Goal: Communication & Community: Answer question/provide support

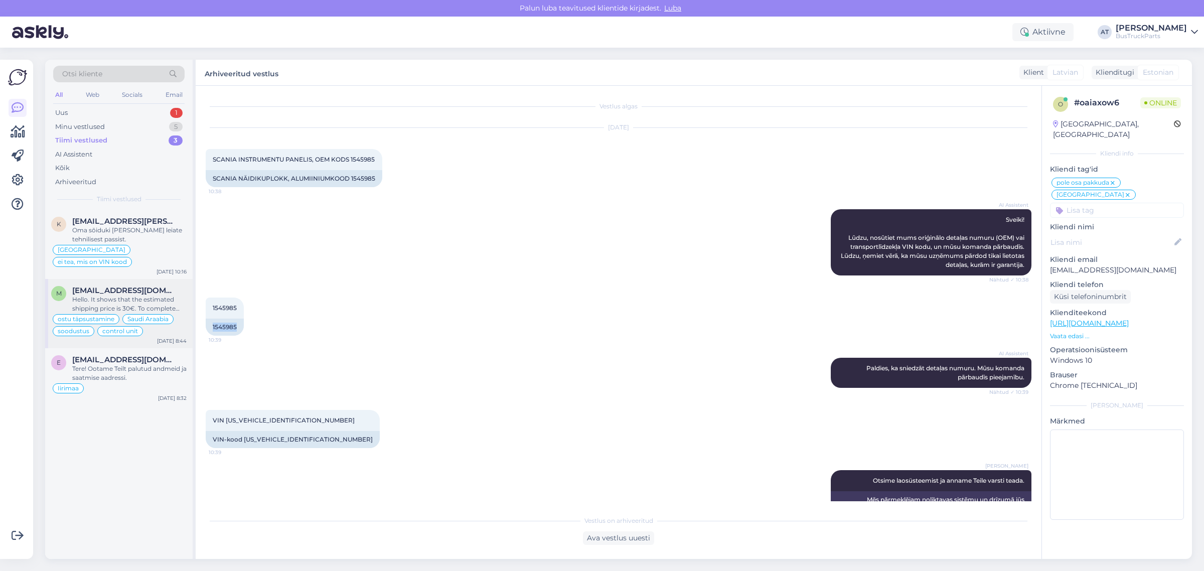
scroll to position [104, 0]
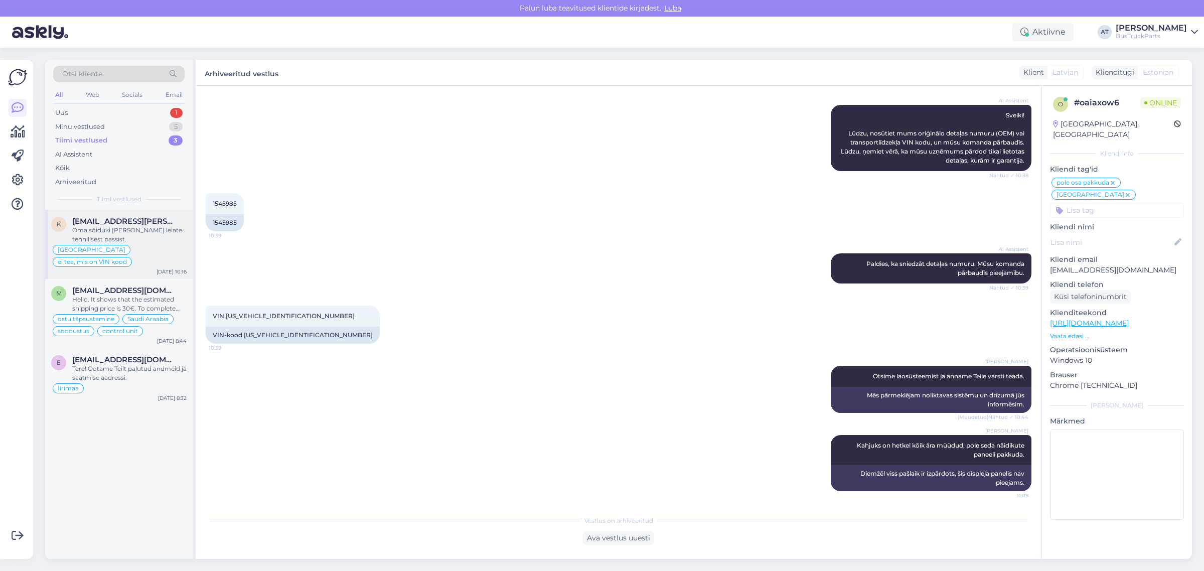
click at [128, 228] on div "Oma sõiduki [PERSON_NAME] leiate tehnilisest passist." at bounding box center [129, 235] width 114 height 18
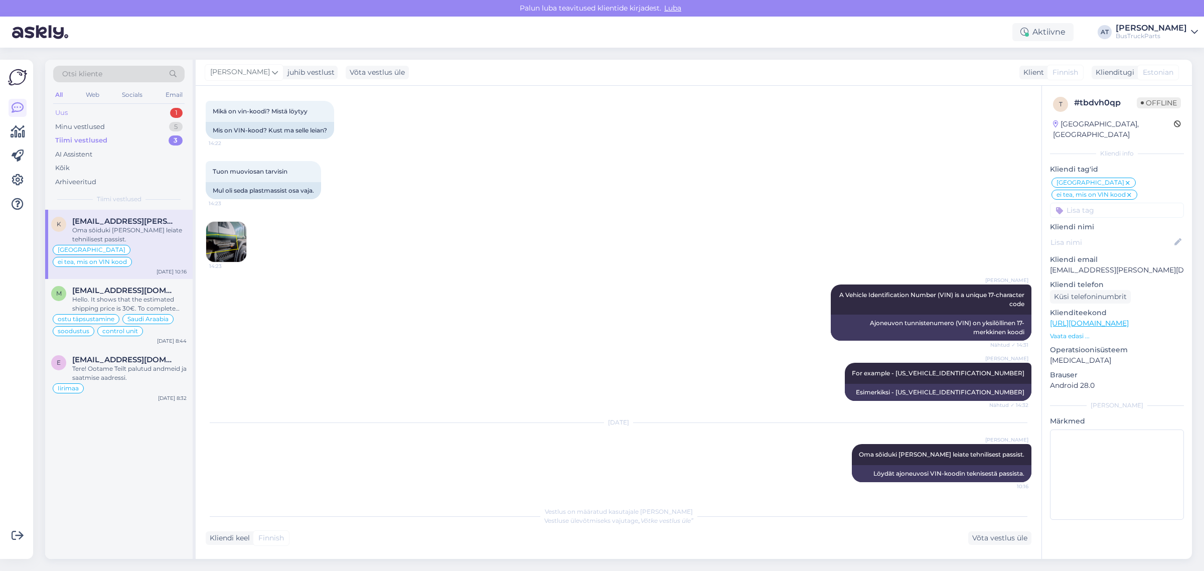
click at [123, 111] on div "Uus 1" at bounding box center [118, 113] width 131 height 14
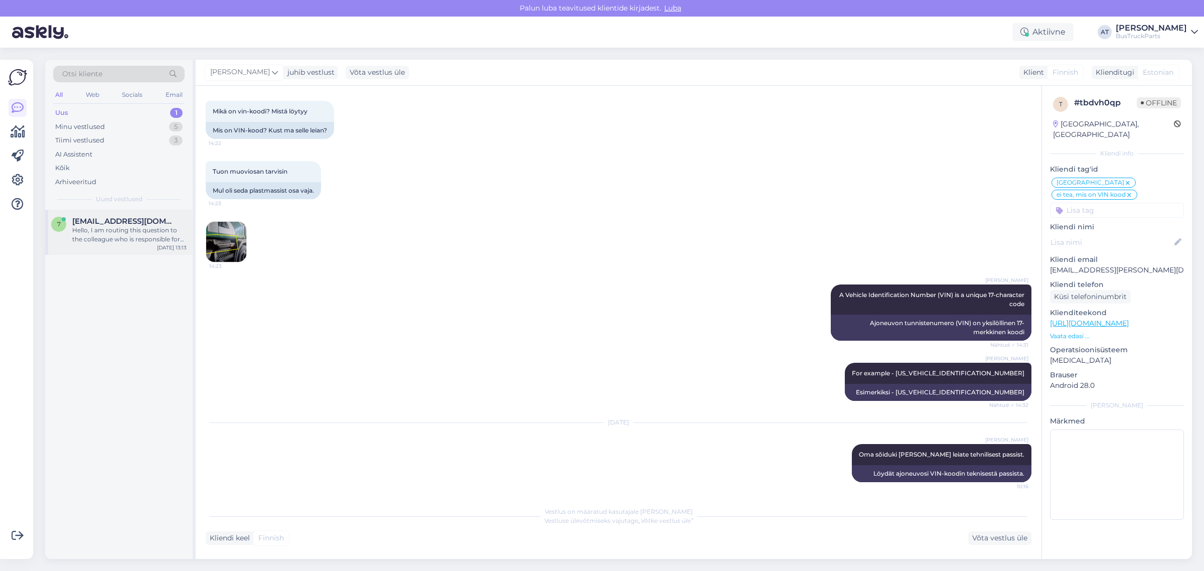
click at [89, 229] on div "Hello, I am routing this question to the colleague who is responsible for this …" at bounding box center [129, 235] width 114 height 18
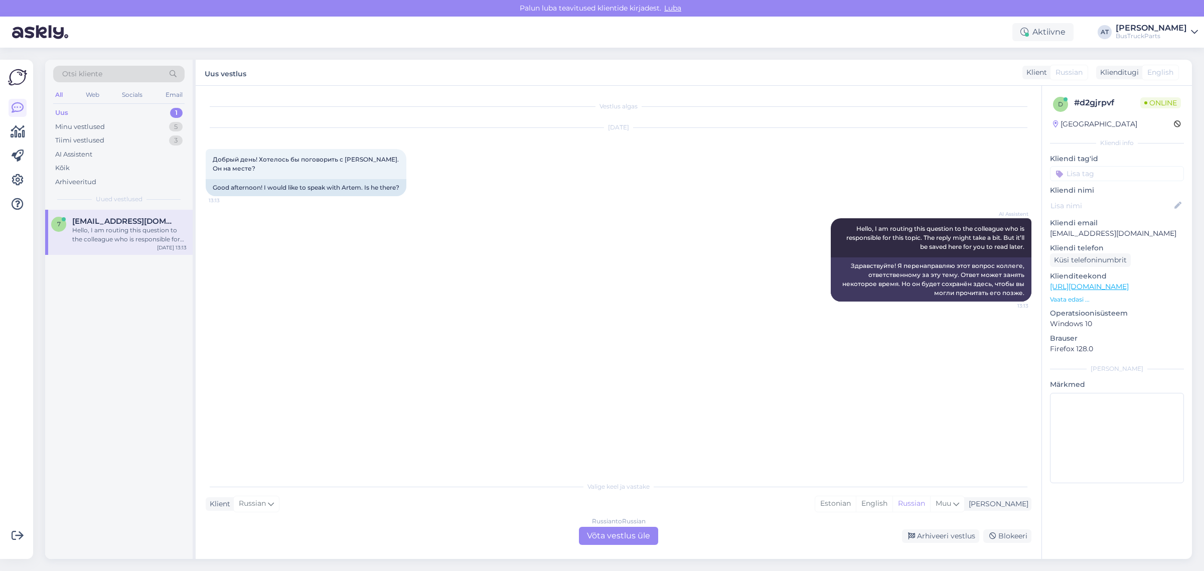
click at [617, 537] on div "Russian to Russian Võta vestlus üle" at bounding box center [618, 536] width 79 height 18
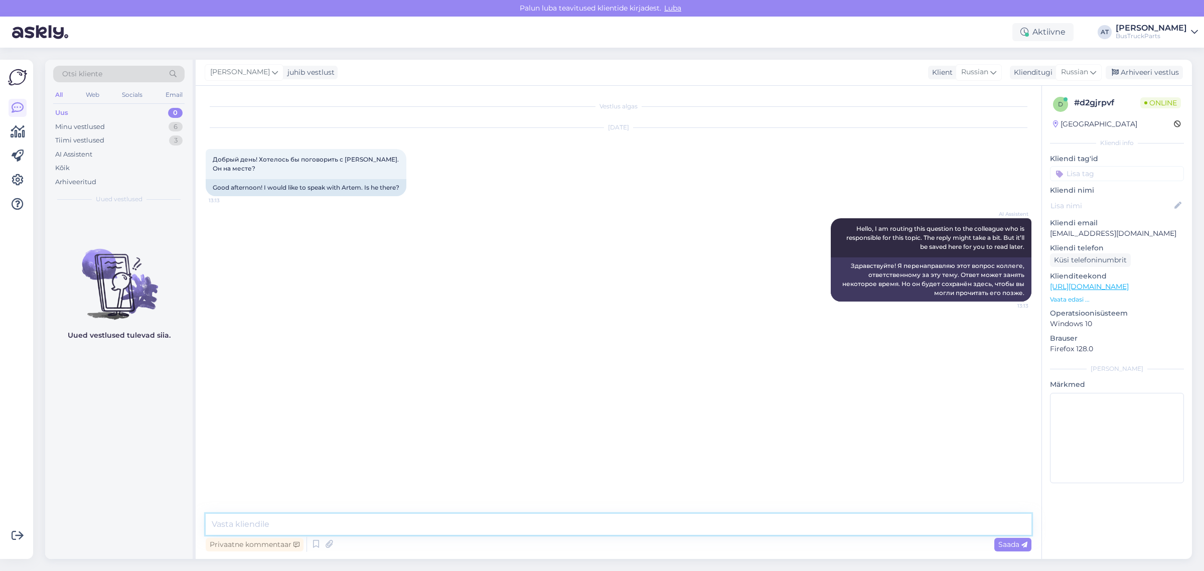
click at [616, 523] on textarea at bounding box center [619, 524] width 826 height 21
click at [618, 521] on textarea at bounding box center [619, 524] width 826 height 21
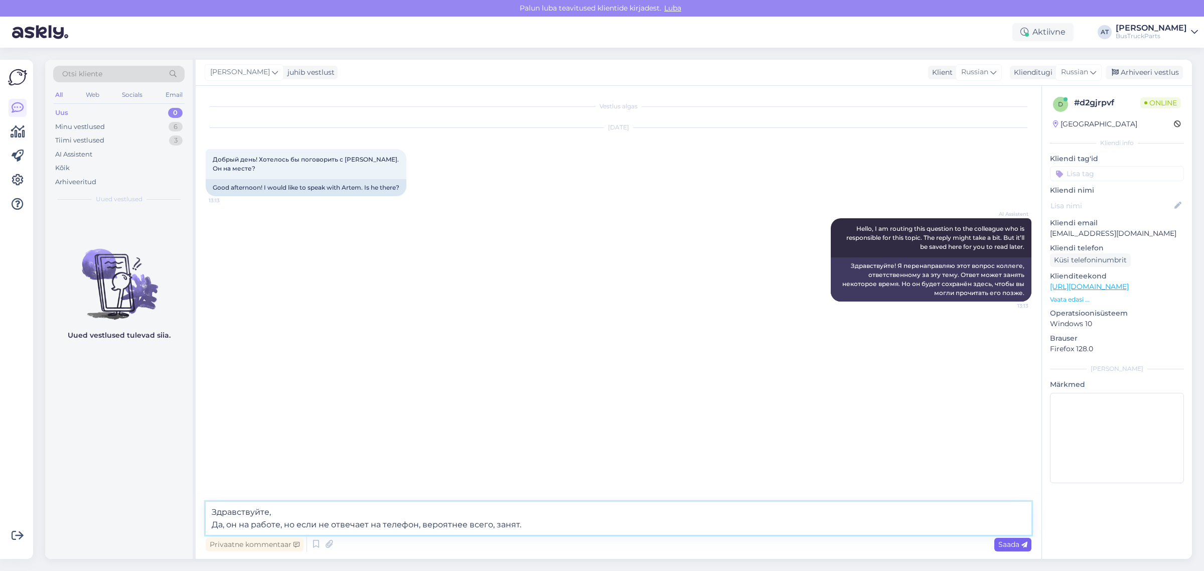
type textarea "Здравствуйте, Да, он на работе, но если не отвечает на телефон, вероятнее всего…"
click at [999, 547] on span "Saada" at bounding box center [1012, 544] width 29 height 9
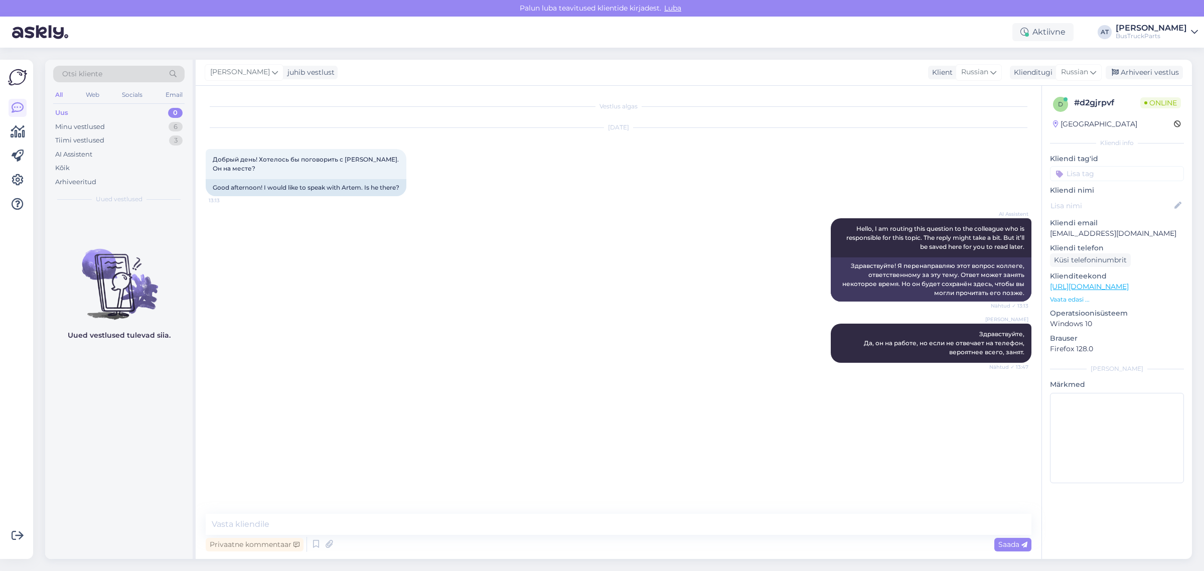
click at [569, 492] on div "Vestlus algas [DATE] Добрый день! Хотелось бы поговорить с [PERSON_NAME]. Он на…" at bounding box center [623, 300] width 835 height 409
click at [623, 528] on textarea at bounding box center [619, 524] width 826 height 21
click at [438, 525] on textarea "Какой вопрос Вас интересует? Может я смогу Вам помочь?" at bounding box center [619, 524] width 826 height 21
type textarea "Какой вопрос Вас интересует? Может я смогу Вам помочь?"
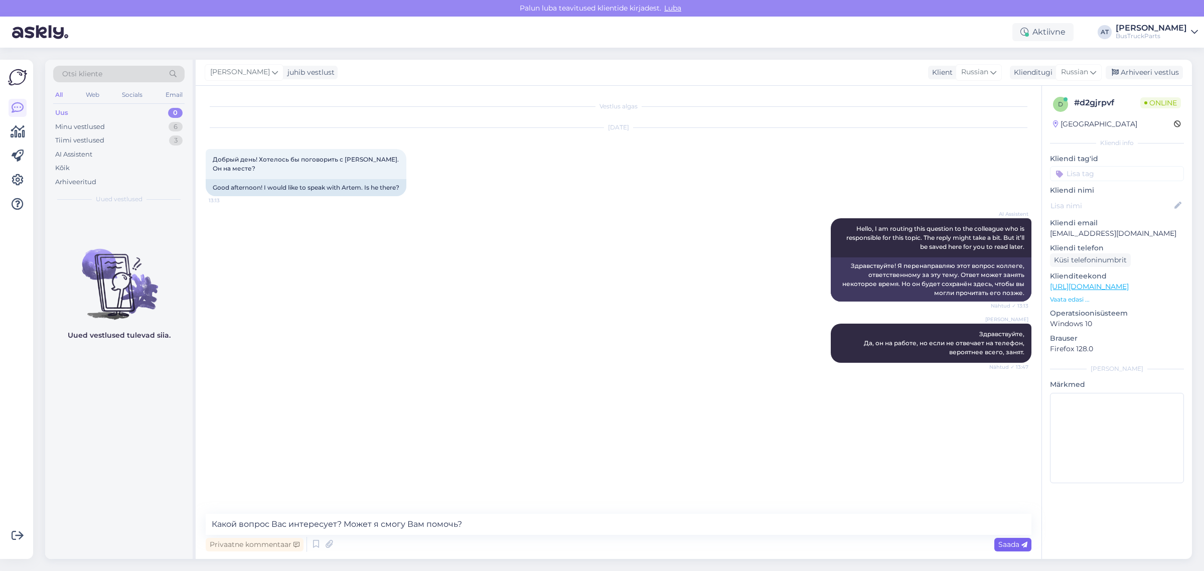
click at [1006, 541] on span "Saada" at bounding box center [1012, 544] width 29 height 9
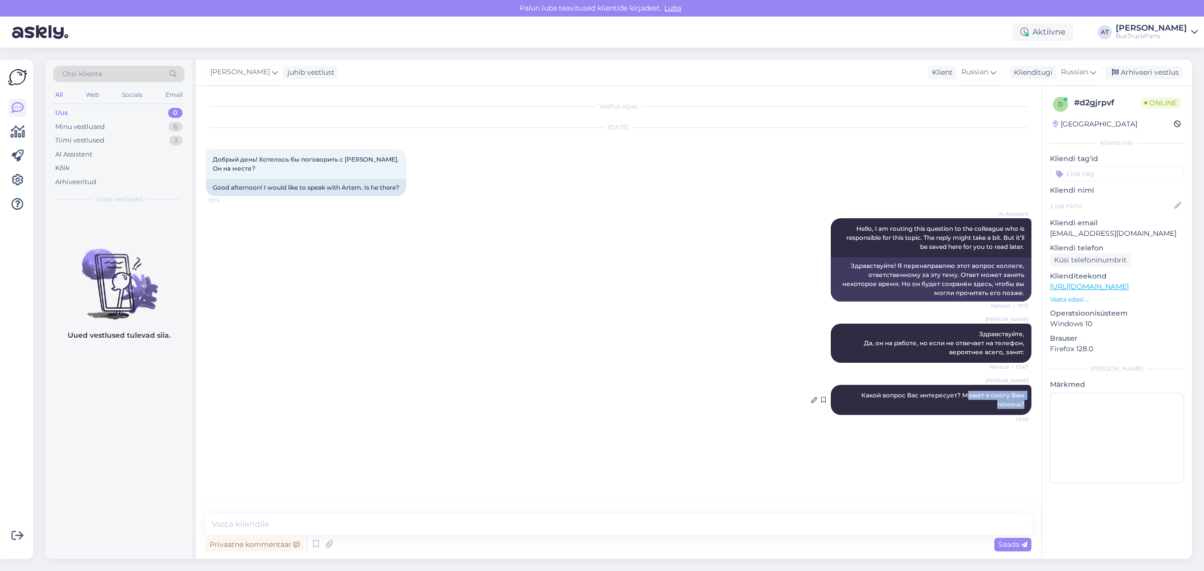
drag, startPoint x: 966, startPoint y: 403, endPoint x: 1023, endPoint y: 417, distance: 58.9
click at [1023, 415] on div "[PERSON_NAME] Какой вопрос Вас интересует? Может я смогу Вам помочь? 13:48" at bounding box center [931, 400] width 201 height 30
click at [638, 514] on textarea at bounding box center [619, 524] width 826 height 21
click at [261, 467] on div "Меня зовут [PERSON_NAME], [GEOGRAPHIC_DATA]. Хотим купить мотор OC13, Scania 13…" at bounding box center [306, 452] width 201 height 30
click at [373, 461] on div "Меня зовут [PERSON_NAME], [GEOGRAPHIC_DATA]. Хотим купить мотор OC13, Scania 13…" at bounding box center [306, 452] width 201 height 30
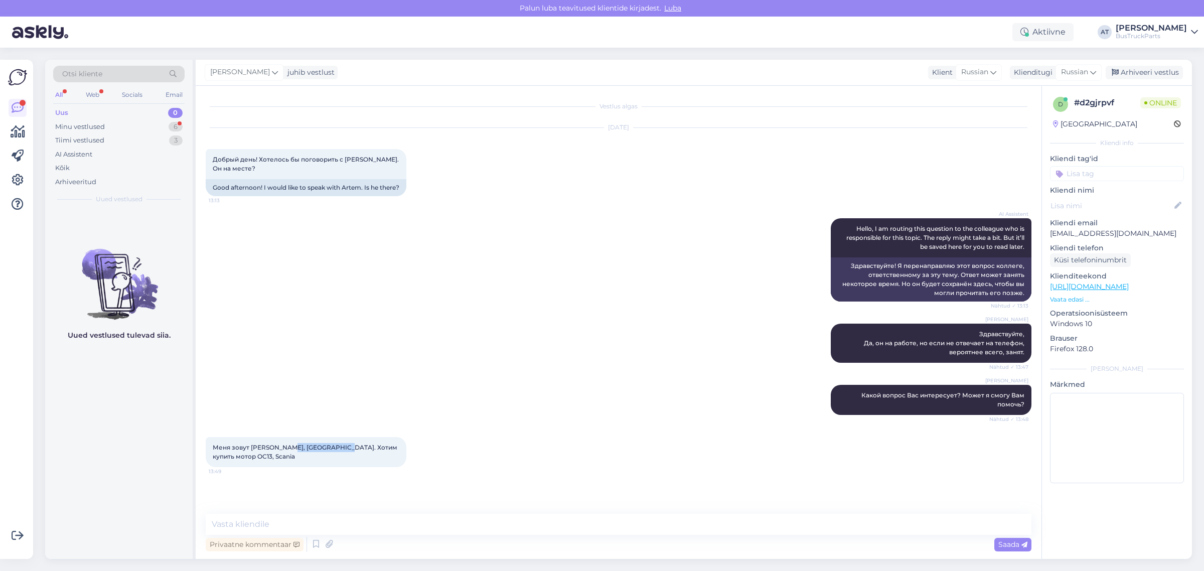
drag, startPoint x: 288, startPoint y: 452, endPoint x: 349, endPoint y: 452, distance: 60.7
click at [349, 452] on span "Меня зовут [PERSON_NAME], [GEOGRAPHIC_DATA]. Хотим купить мотор OC13, Scania" at bounding box center [306, 451] width 186 height 17
copy span "[GEOGRAPHIC_DATA]."
click at [817, 523] on textarea at bounding box center [619, 524] width 826 height 21
type textarea "Сразу хочу уточнить, доставку Вы куда планируете организовать?"
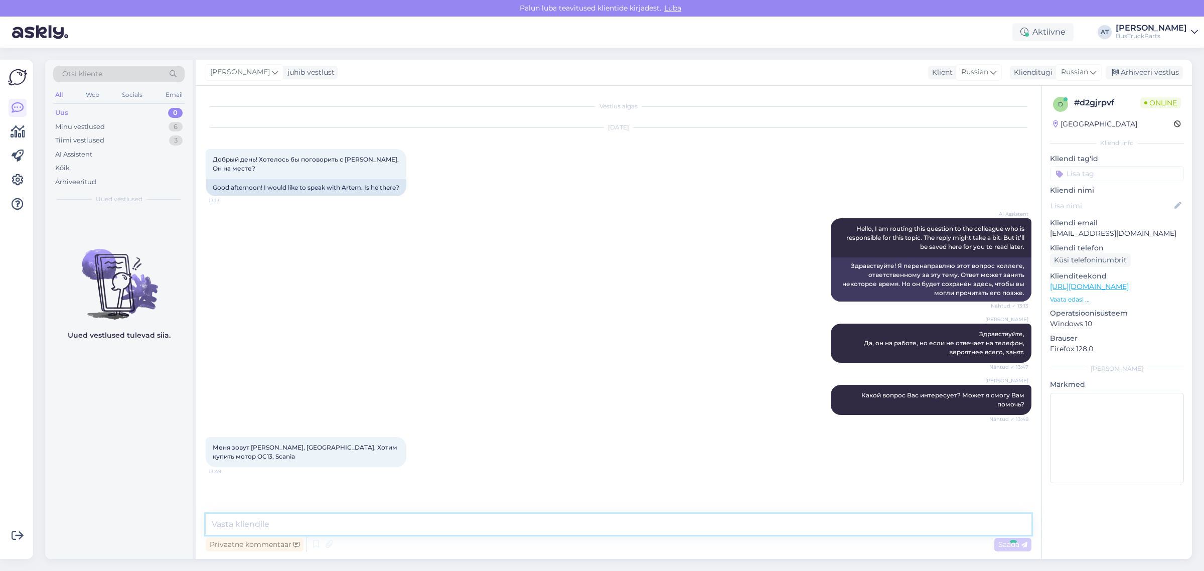
scroll to position [34, 0]
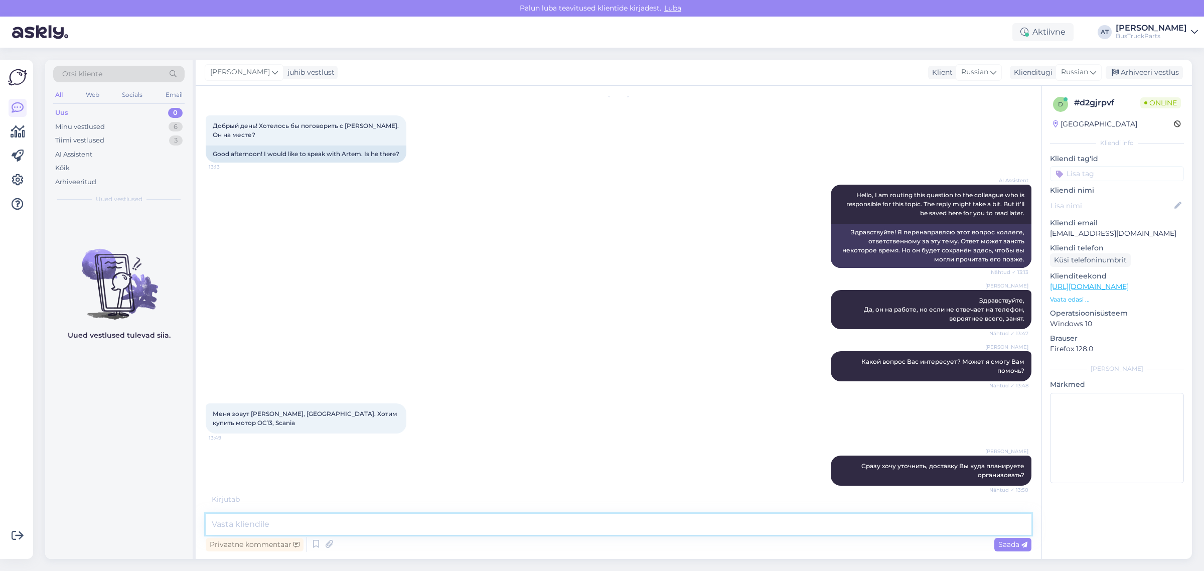
click at [596, 523] on textarea at bounding box center [619, 524] width 826 height 21
type textarea "B"
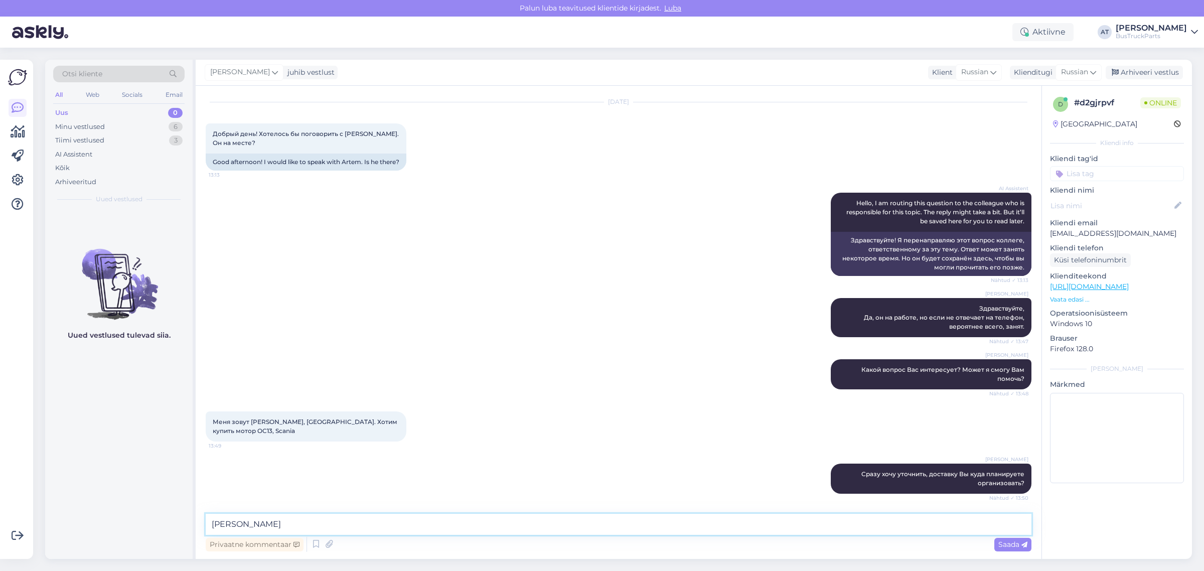
type textarea "Т"
click at [279, 526] on textarea "Пришлите" at bounding box center [619, 524] width 826 height 21
paste textarea "шасси"
type textarea "Пришлите номер шасси также."
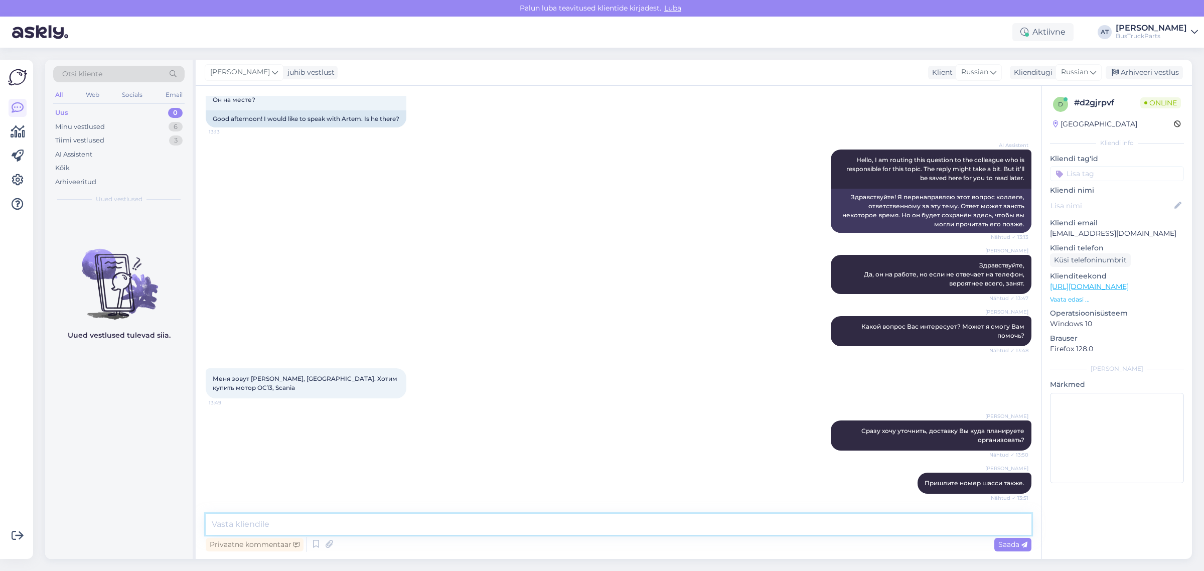
scroll to position [138, 0]
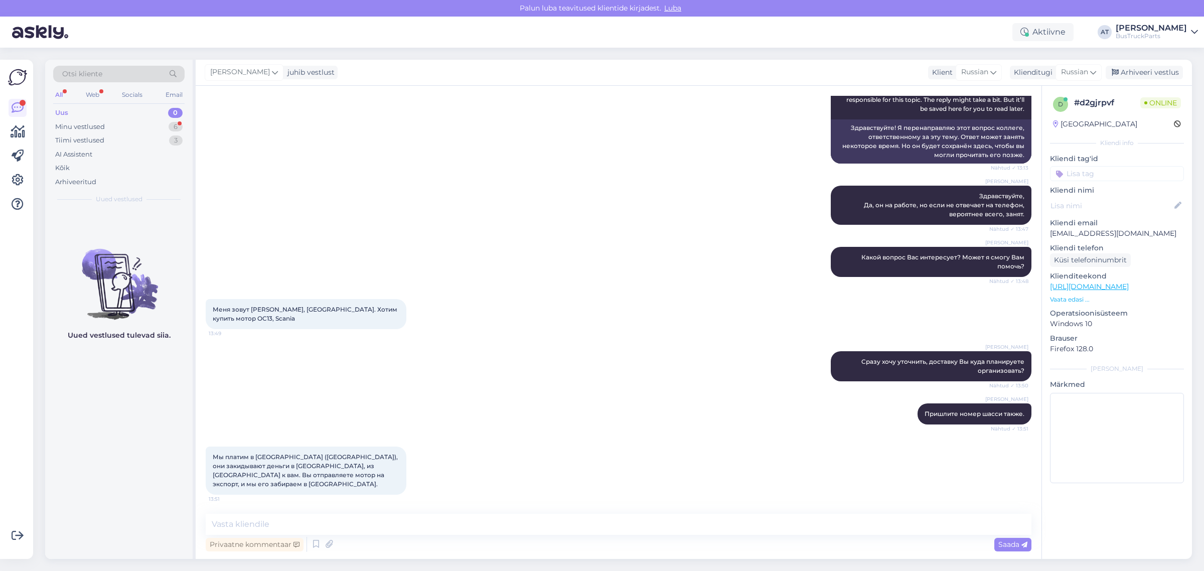
click at [304, 482] on span "Мы платим в [GEOGRAPHIC_DATA] ([GEOGRAPHIC_DATA]), они закидывают деньги в [GEO…" at bounding box center [306, 470] width 187 height 35
click at [357, 484] on span "Мы платим в [GEOGRAPHIC_DATA] ([GEOGRAPHIC_DATA]), они закидывают деньги в [GEO…" at bounding box center [306, 470] width 187 height 35
copy span "Роттердаме"
click at [392, 530] on textarea at bounding box center [619, 524] width 826 height 21
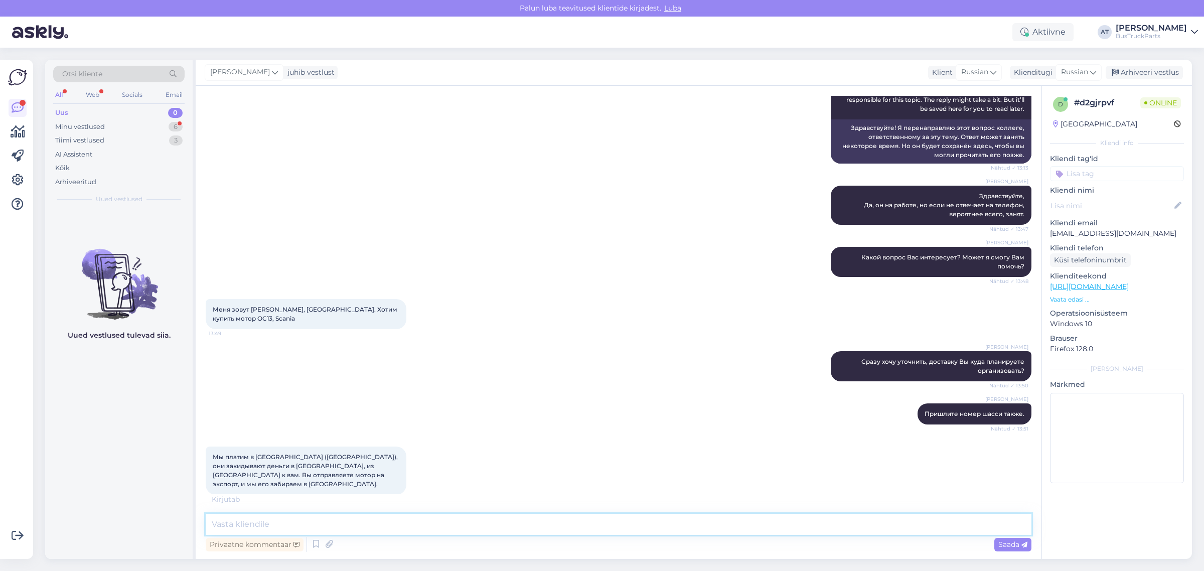
paste textarea "Роттердаме"
type textarea "Роттердам подходит"
type textarea "Хорошо"
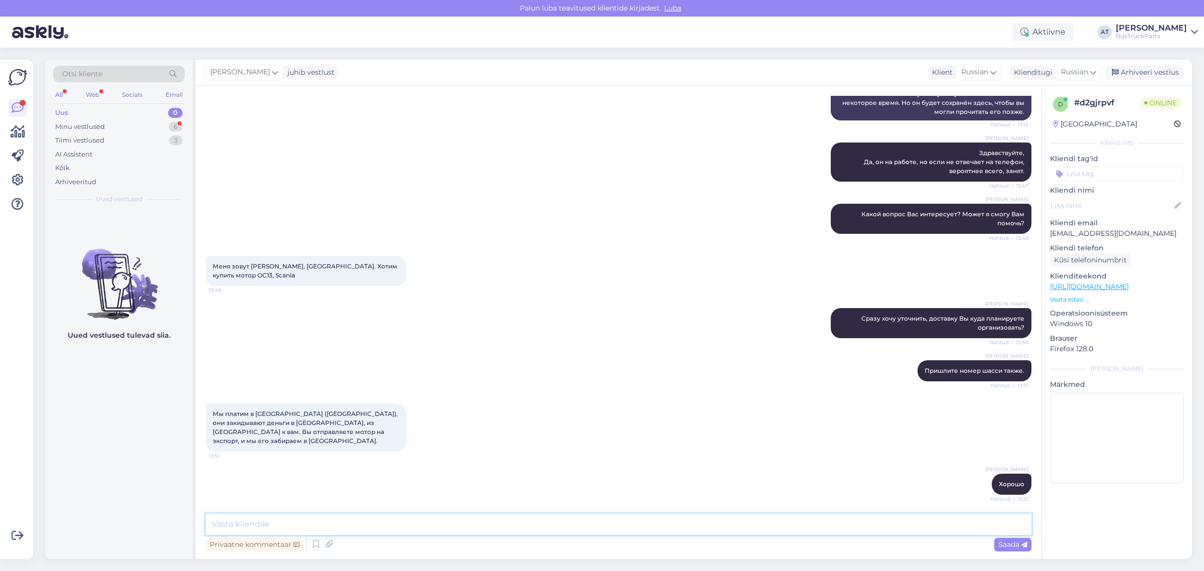
scroll to position [233, 0]
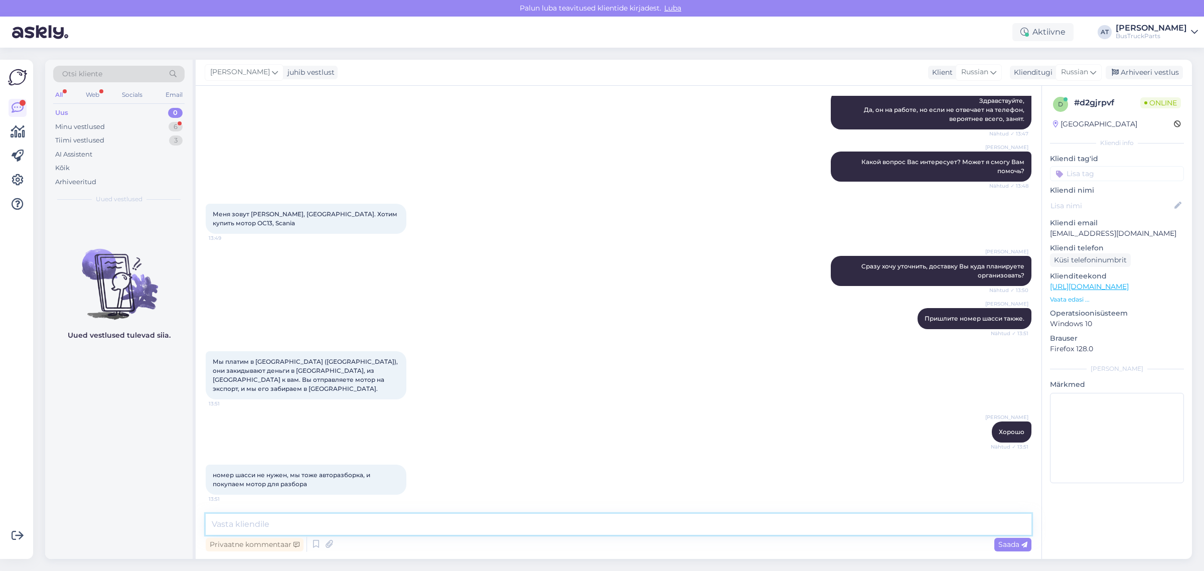
click at [392, 530] on textarea at bounding box center [619, 524] width 826 height 21
click at [360, 523] on textarea "А, у нас есть два мотора" at bounding box center [619, 524] width 826 height 21
paste textarea "OC13101"
click at [388, 518] on textarea "А, у нас есть два мотора OC13101" at bounding box center [619, 524] width 826 height 21
paste textarea "410hp"
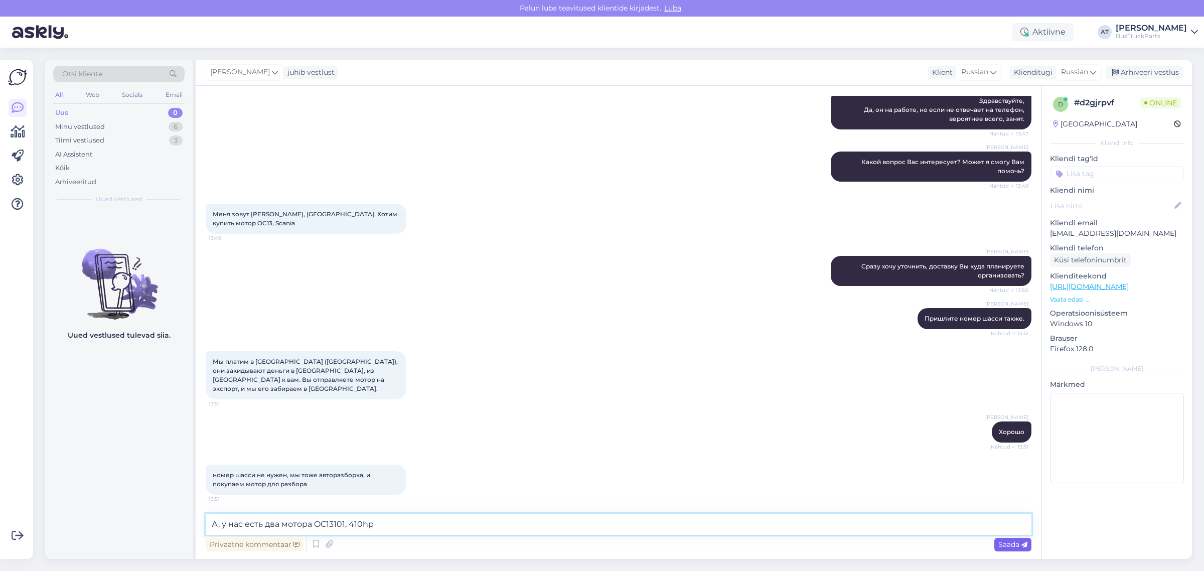
type textarea "А, у нас есть два мотора OC13101, 410hp"
click at [1013, 543] on span "Saada" at bounding box center [1012, 544] width 29 height 9
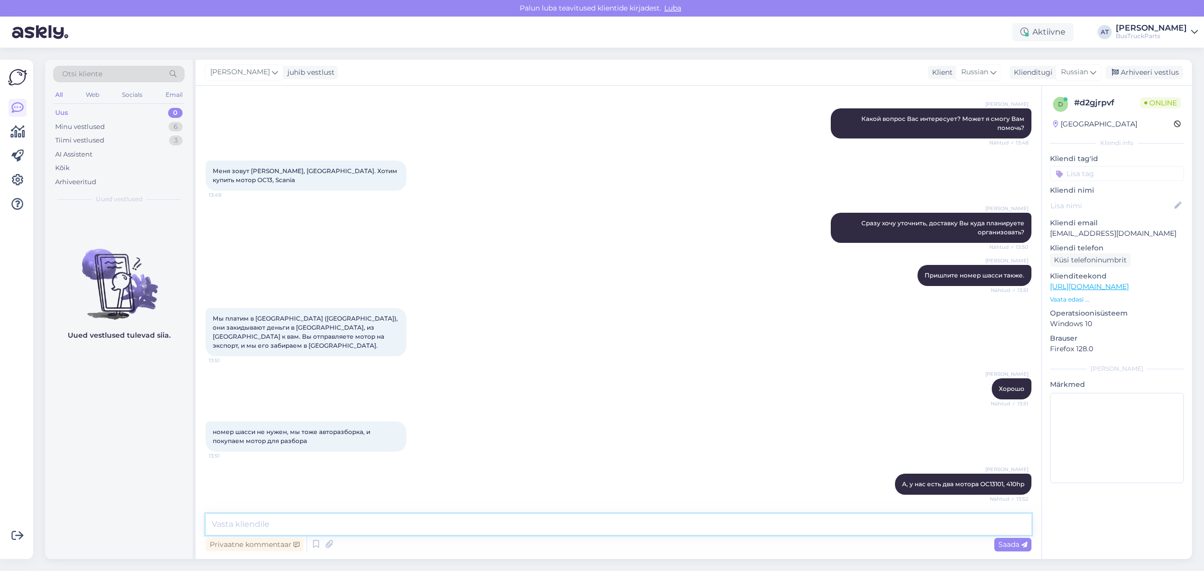
click at [447, 522] on textarea at bounding box center [619, 524] width 826 height 21
paste textarea "[URL][DOMAIN_NAME]"
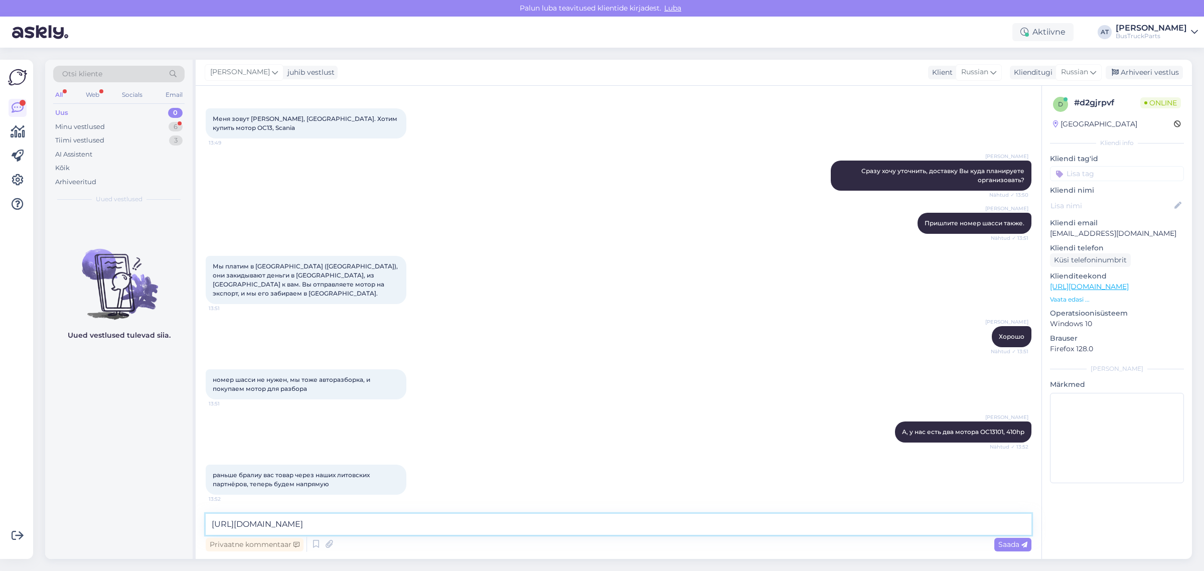
click at [212, 523] on textarea "[URL][DOMAIN_NAME]" at bounding box center [619, 524] width 826 height 21
type textarea "Первый: [URL][DOMAIN_NAME]"
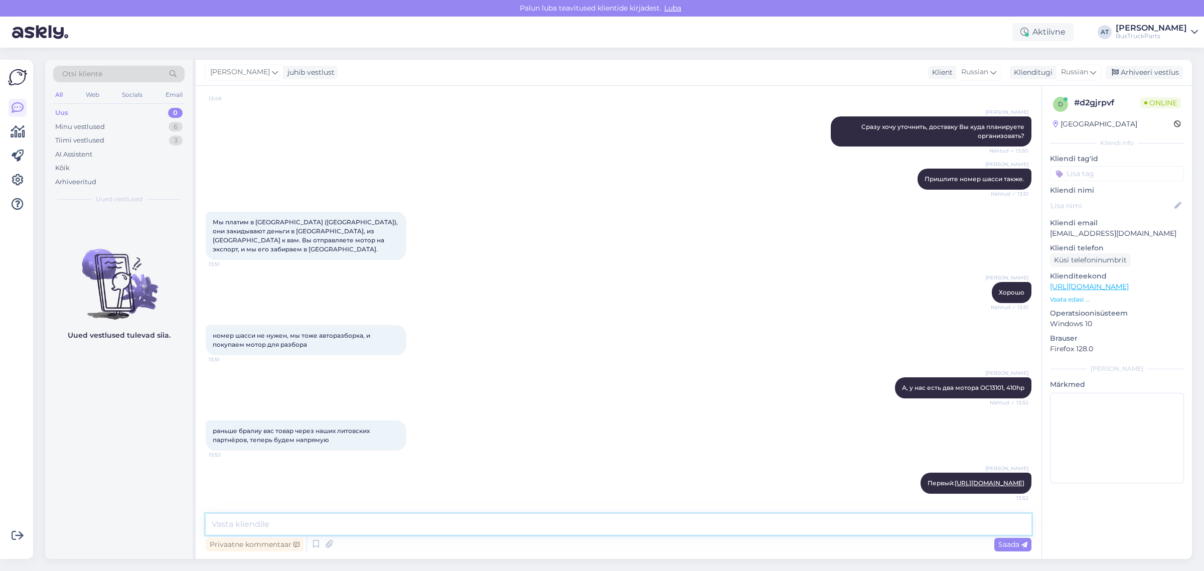
click at [477, 532] on textarea at bounding box center [619, 524] width 826 height 21
click at [483, 533] on textarea at bounding box center [619, 524] width 826 height 21
paste textarea "[URL][DOMAIN_NAME]"
click at [412, 527] on textarea "Второй: [URL][DOMAIN_NAME]" at bounding box center [619, 524] width 826 height 21
type textarea "Второй: [URL][DOMAIN_NAME]"
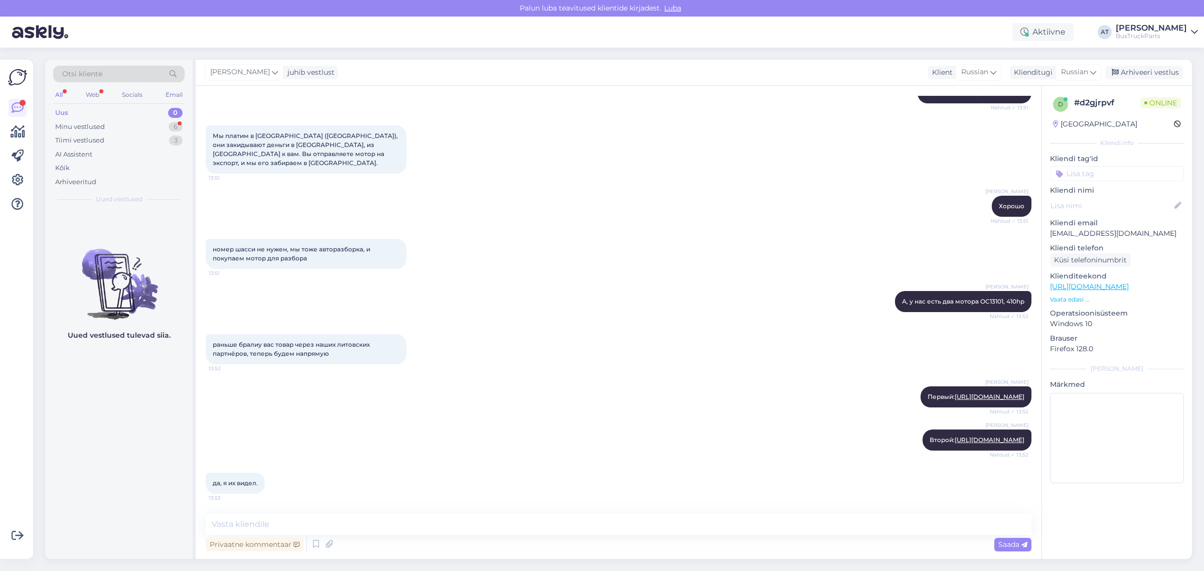
scroll to position [519, 0]
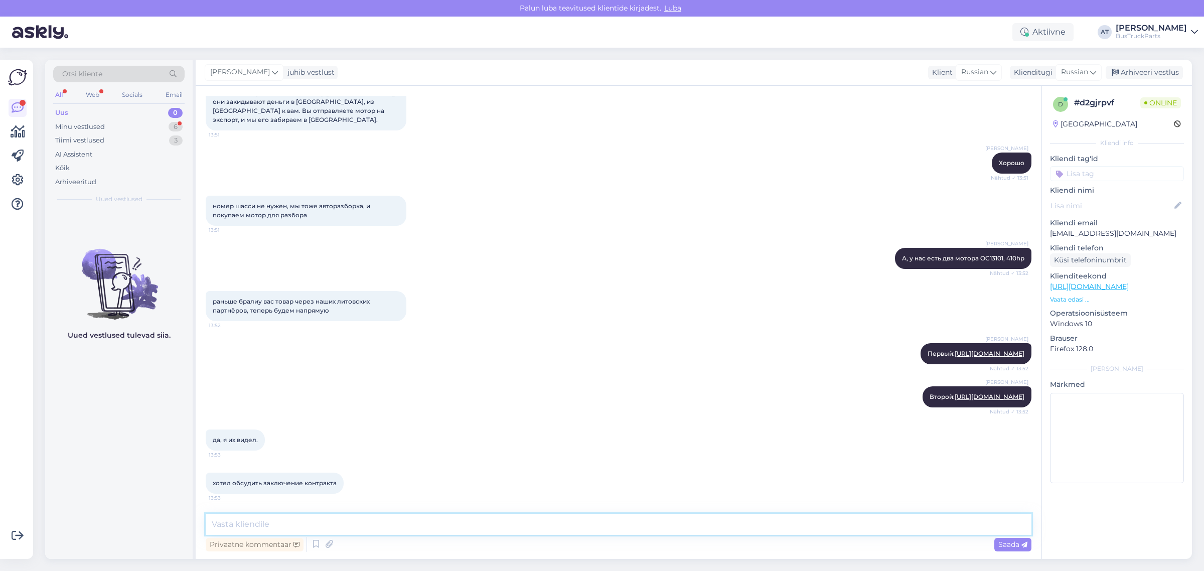
click at [314, 528] on textarea at bounding box center [619, 524] width 826 height 21
paste textarea "Блок управления и виско сняты"
type textarea "Блок управления и виско сняты"
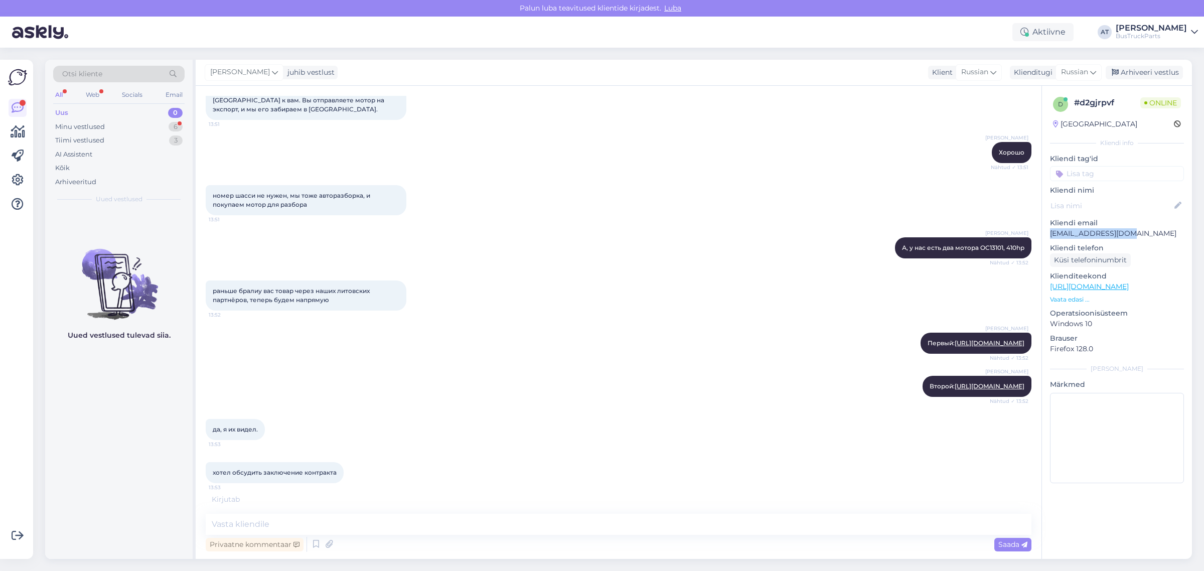
drag, startPoint x: 1138, startPoint y: 234, endPoint x: 1049, endPoint y: 236, distance: 89.3
click at [1050, 236] on p "[EMAIL_ADDRESS][DOMAIN_NAME]" at bounding box center [1117, 233] width 134 height 11
copy p "[EMAIL_ADDRESS][DOMAIN_NAME]"
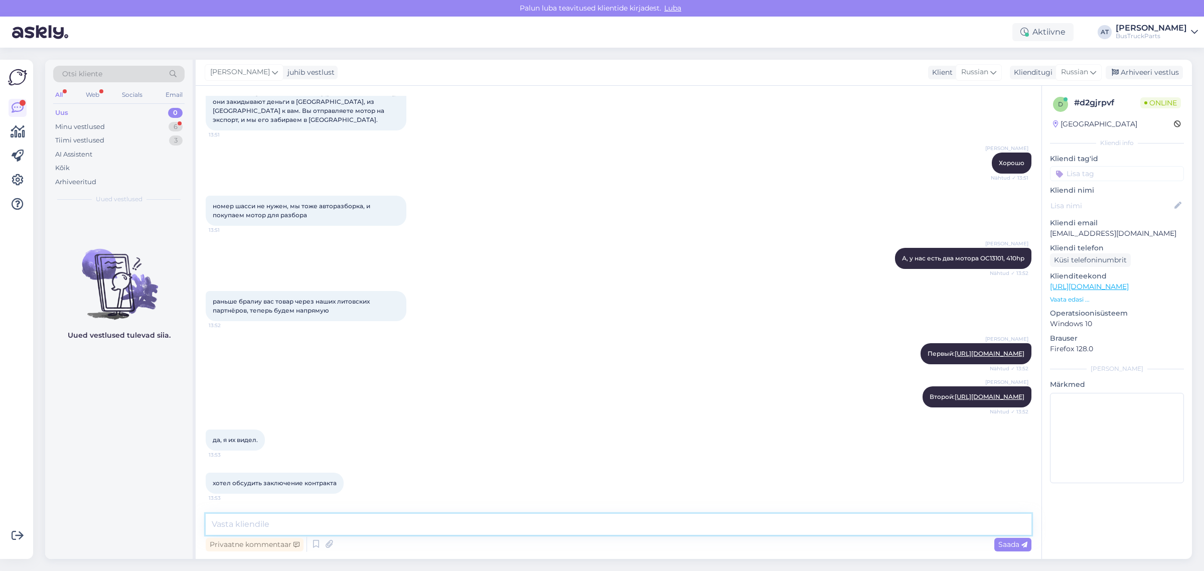
click at [443, 521] on textarea at bounding box center [619, 524] width 826 height 21
type textarea "L"
type textarea "Хорошо"
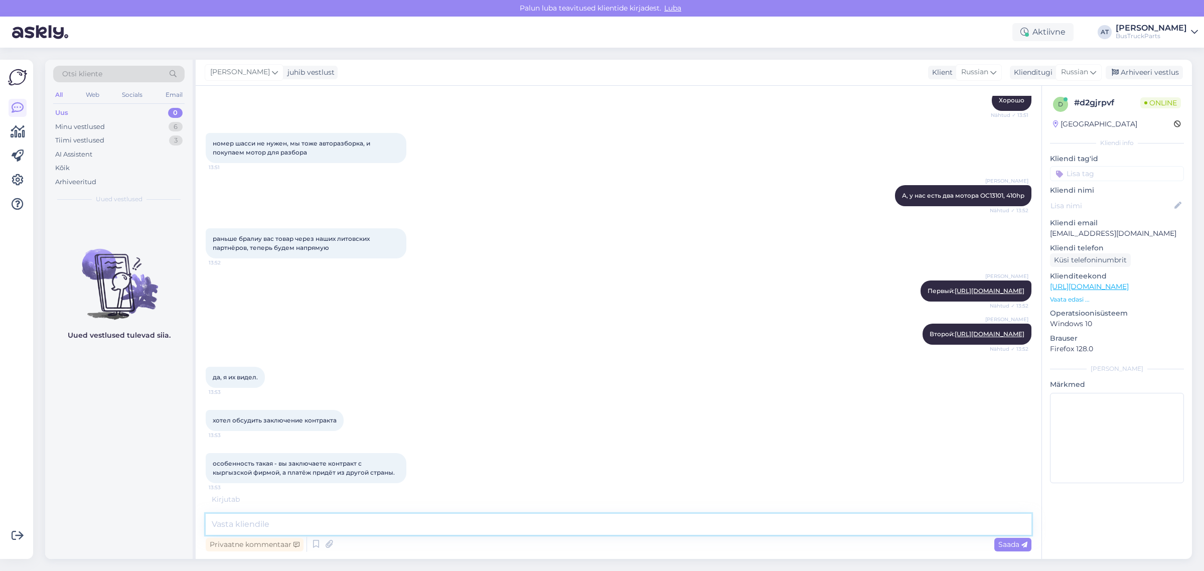
scroll to position [614, 0]
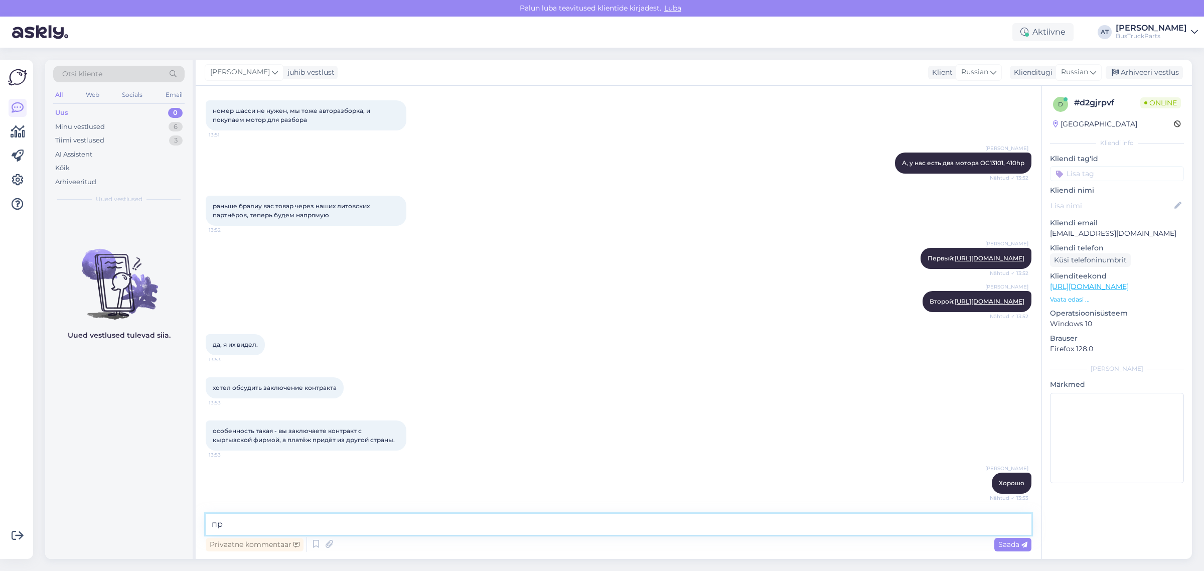
type textarea "п"
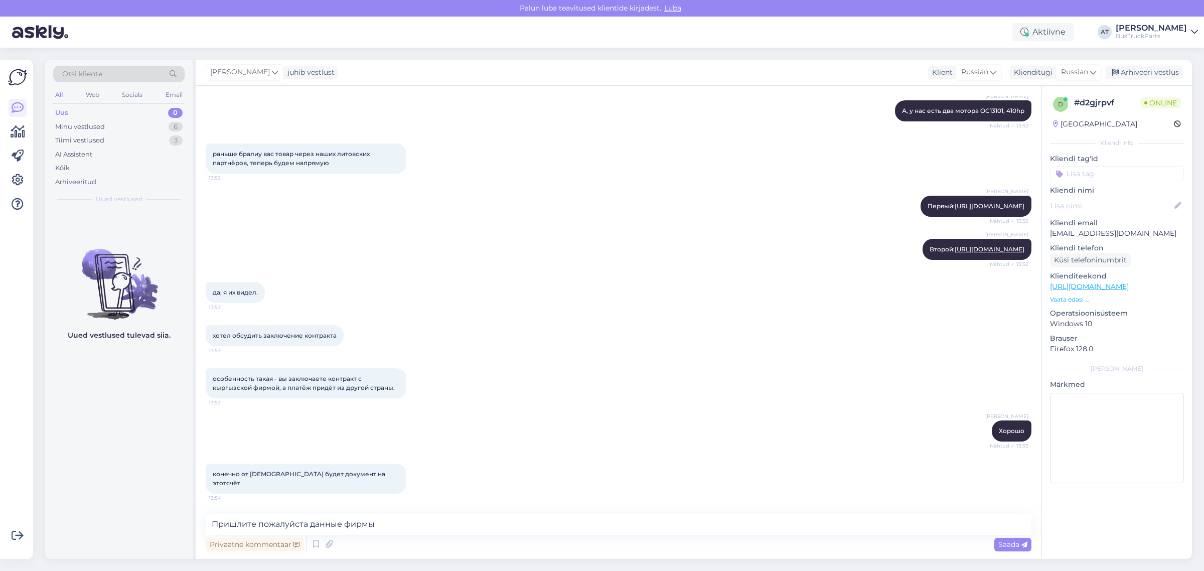
click at [229, 391] on span "особенность такая - вы заключаете контракт с кыргызской фирмой, а платёж придёт…" at bounding box center [304, 383] width 182 height 17
copy span "кыргызской"
click at [342, 527] on textarea "Пришлите пожалуйста данные фирмы" at bounding box center [619, 524] width 826 height 21
paste textarea "кыргызской"
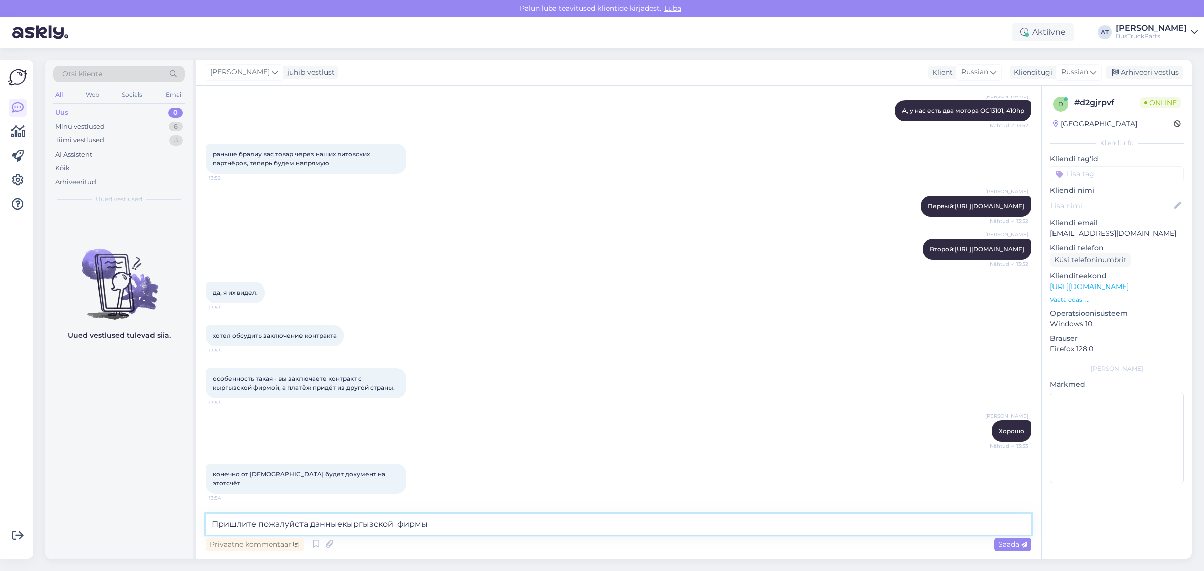
click at [340, 525] on textarea "Пришлите пожалуйста данныекыргызской фирмы" at bounding box center [619, 524] width 826 height 21
type textarea "Пришлите пожалуйста данные кыргызской фирмы"
click at [1006, 545] on span "Saada" at bounding box center [1012, 544] width 29 height 9
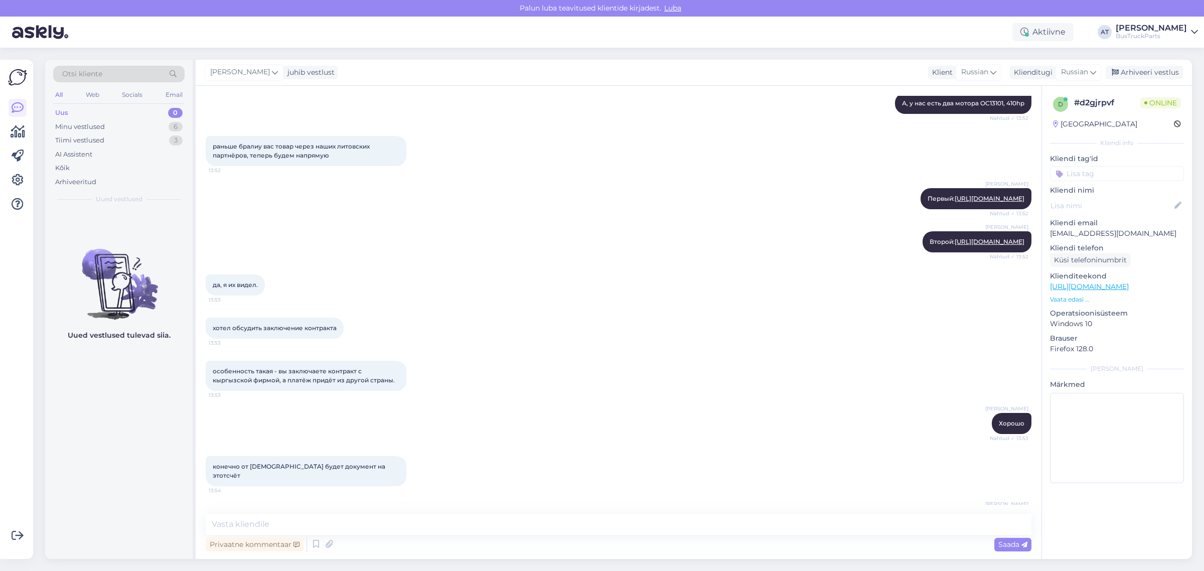
scroll to position [700, 0]
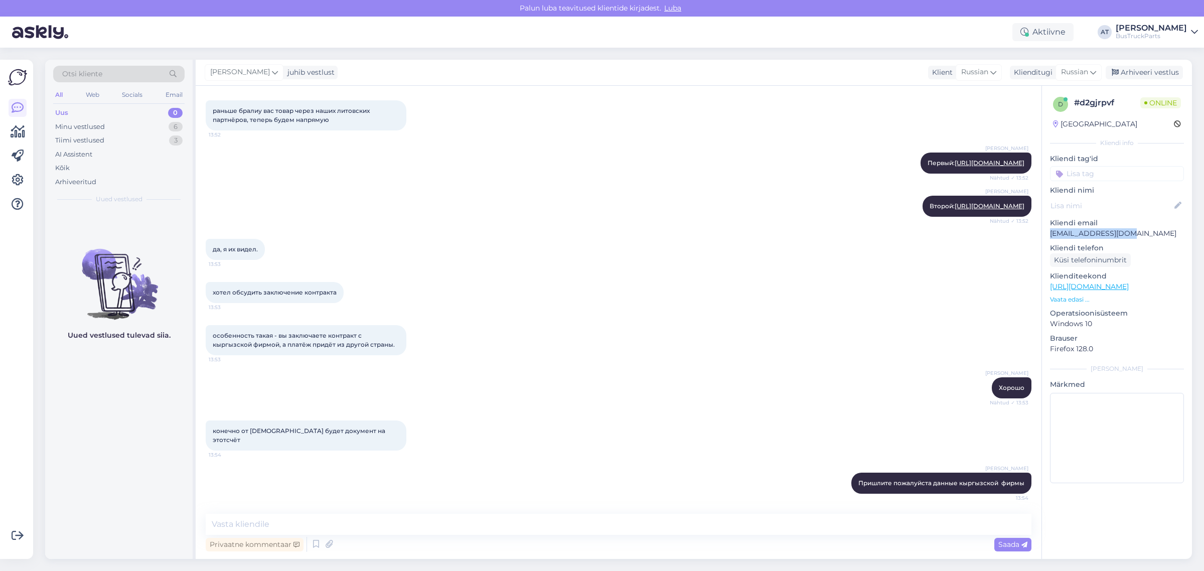
drag, startPoint x: 1136, startPoint y: 231, endPoint x: 1046, endPoint y: 234, distance: 89.8
click at [1046, 234] on div "d # d2gjrpvf Online [GEOGRAPHIC_DATA] Kliendi info Kliendi tag'id Kliendi nimi …" at bounding box center [1117, 292] width 150 height 412
copy p "[EMAIL_ADDRESS][DOMAIN_NAME]"
click at [695, 529] on textarea at bounding box center [619, 524] width 826 height 21
click at [374, 530] on textarea at bounding box center [619, 524] width 826 height 21
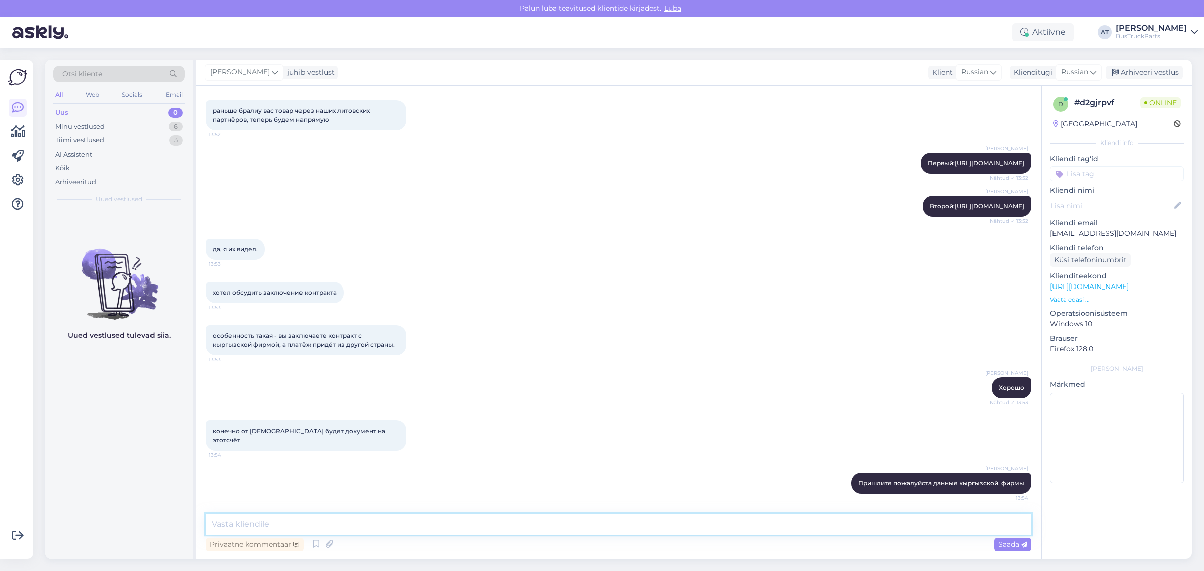
click at [376, 525] on textarea at bounding box center [619, 524] width 826 height 21
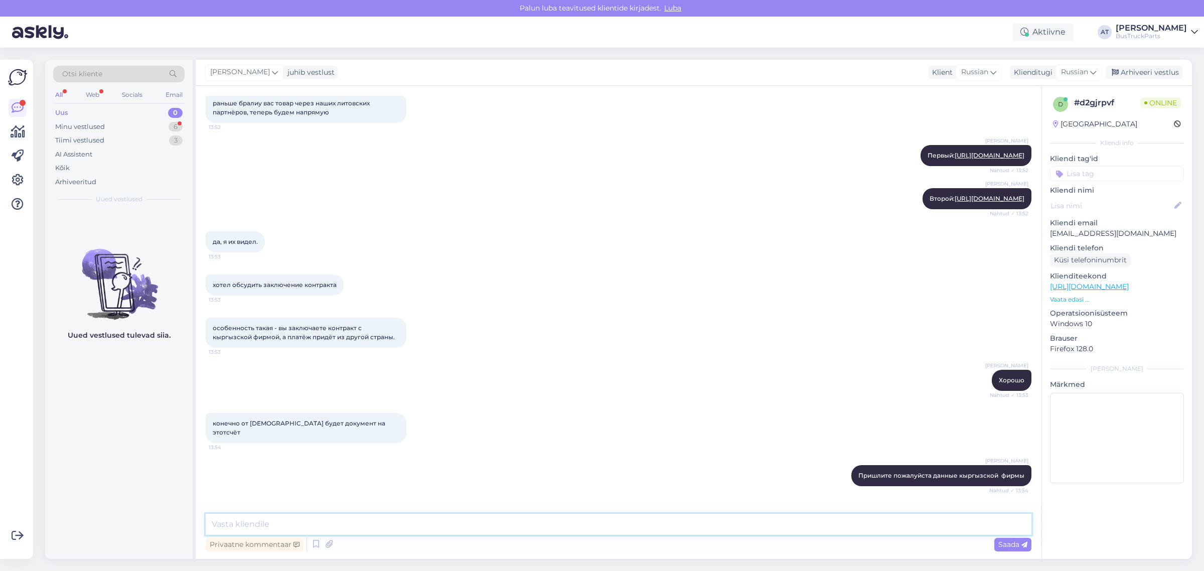
scroll to position [743, 0]
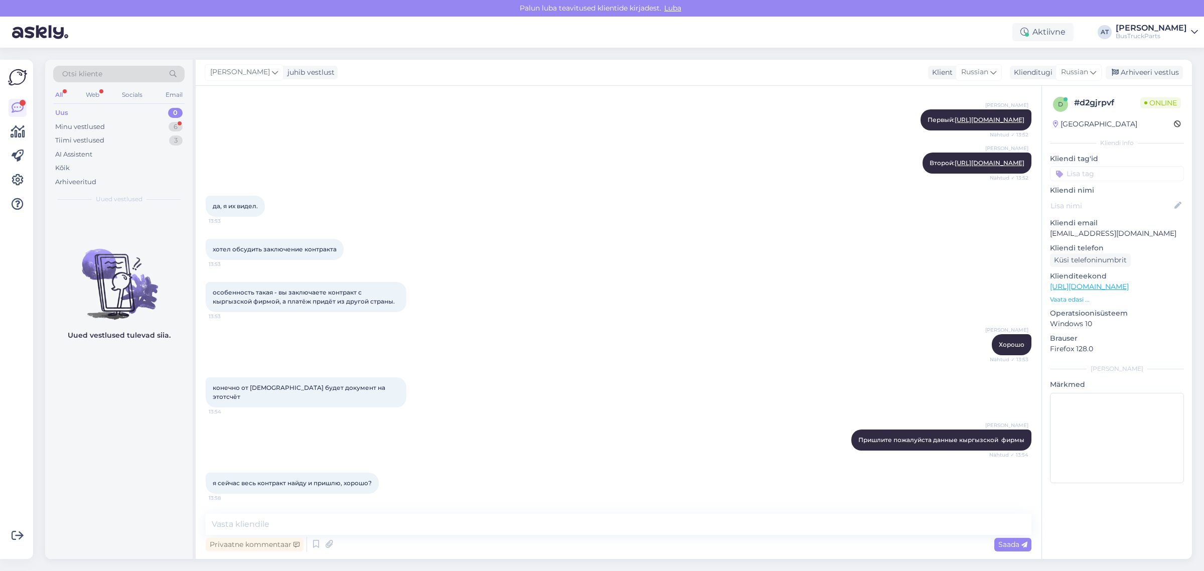
click at [292, 487] on div "я сейчас весь контракт найду и пришлю, хорошо? 13:58" at bounding box center [292, 482] width 173 height 21
click at [292, 484] on span "я сейчас весь контракт найду и пришлю, хорошо?" at bounding box center [292, 483] width 159 height 8
click at [323, 484] on span "я сейчас весь контракт найду и пришлю, хорошо?" at bounding box center [292, 483] width 159 height 8
click at [355, 483] on span "я сейчас весь контракт найду и пришлю, хорошо?" at bounding box center [292, 483] width 159 height 8
click at [371, 523] on textarea at bounding box center [619, 524] width 826 height 21
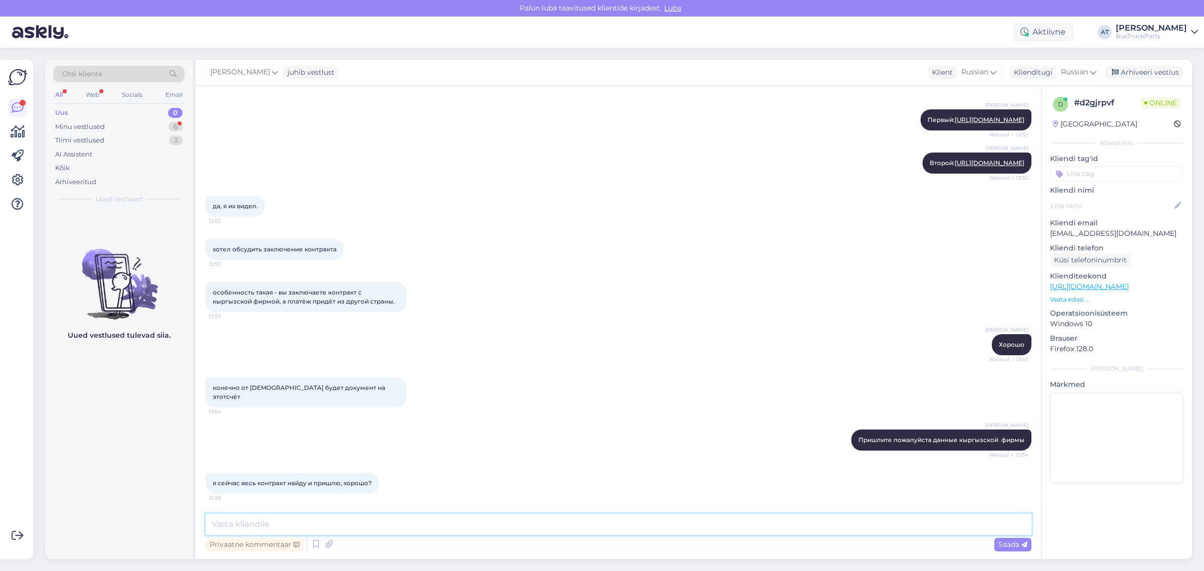
click at [377, 520] on textarea at bounding box center [619, 524] width 826 height 21
type textarea "[PERSON_NAME] давайте посмотрим, что он из себя представляет. Я перенаправлю [P…"
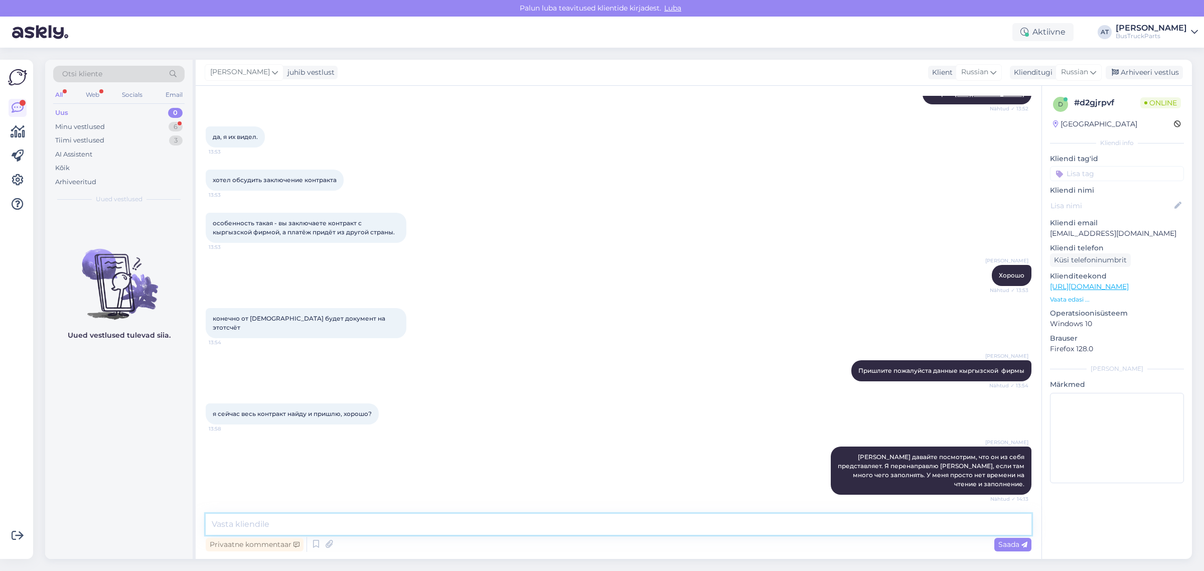
scroll to position [891, 0]
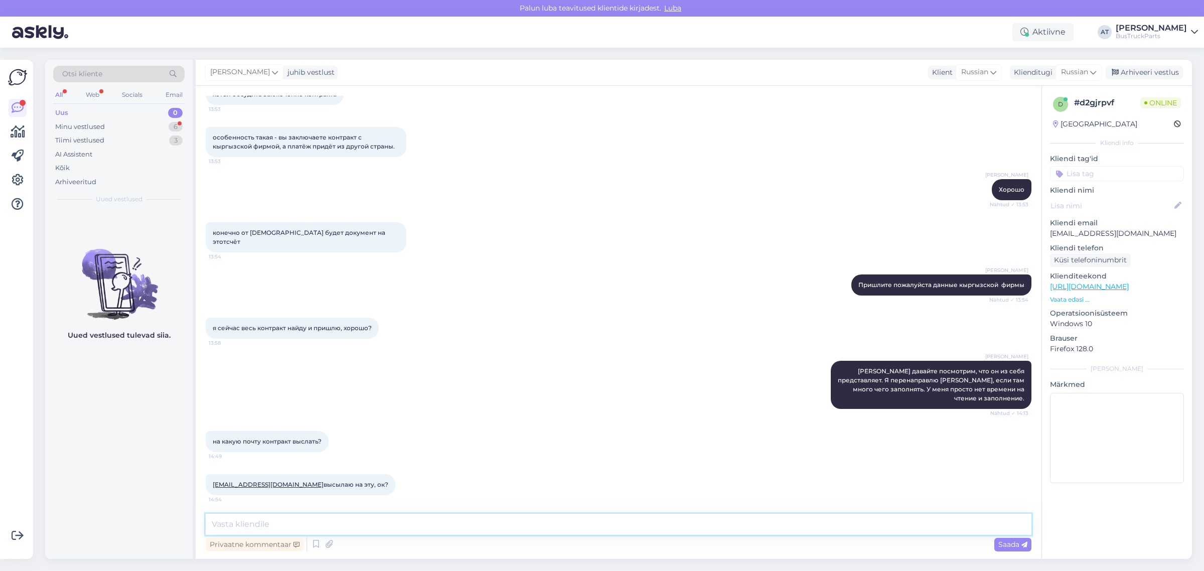
click at [354, 525] on textarea at bounding box center [619, 524] width 826 height 21
type textarea "Да, хорошо"
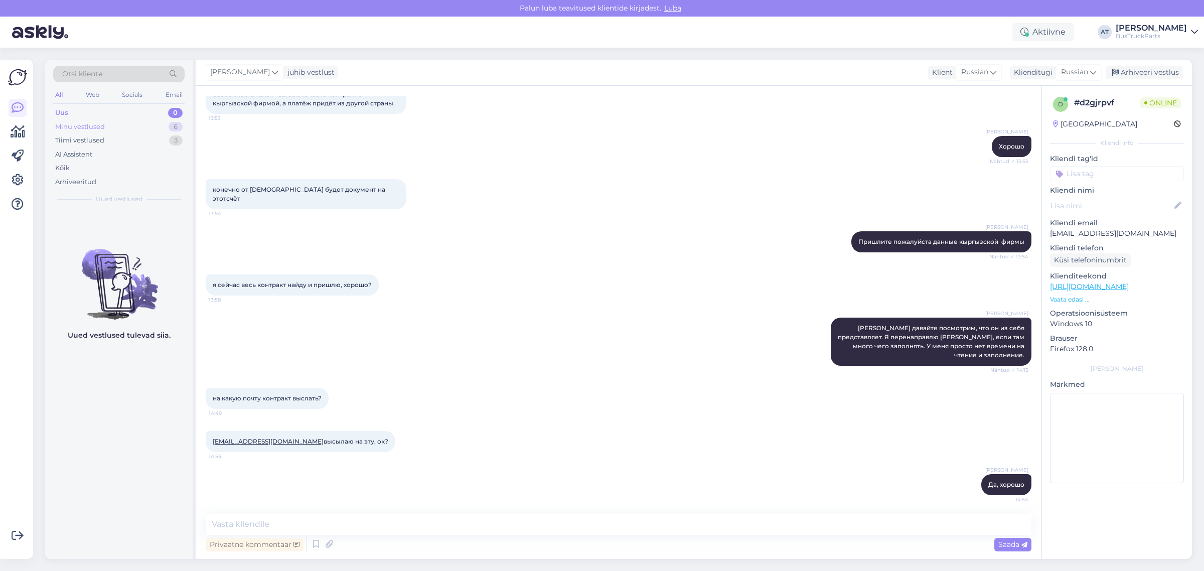
click at [89, 127] on div "Minu vestlused" at bounding box center [80, 127] width 50 height 10
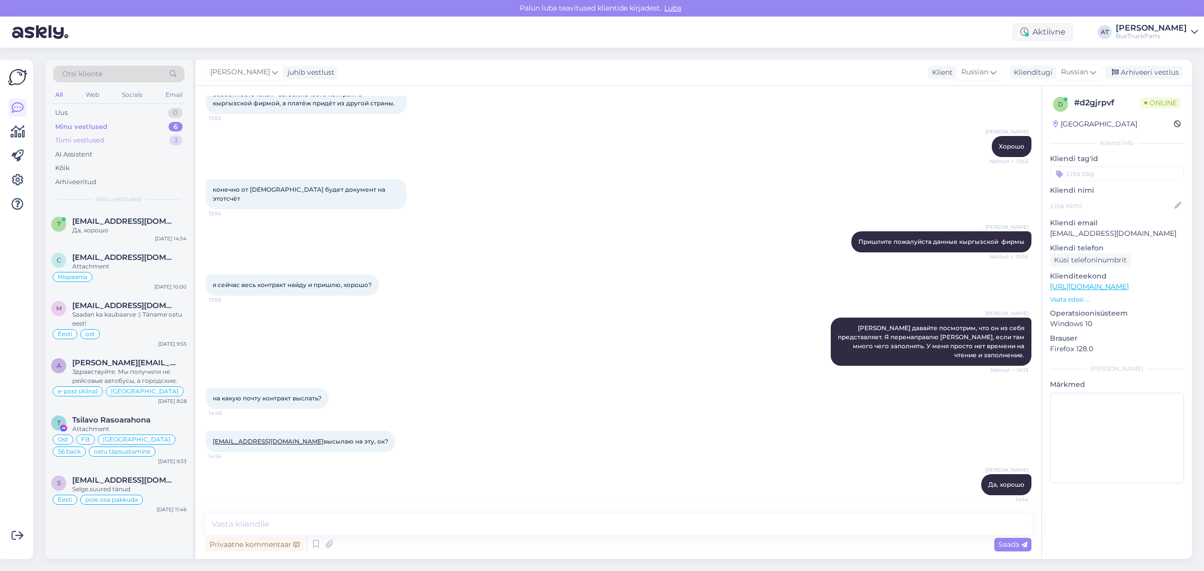
click at [107, 143] on div "Tiimi vestlused 3" at bounding box center [118, 140] width 131 height 14
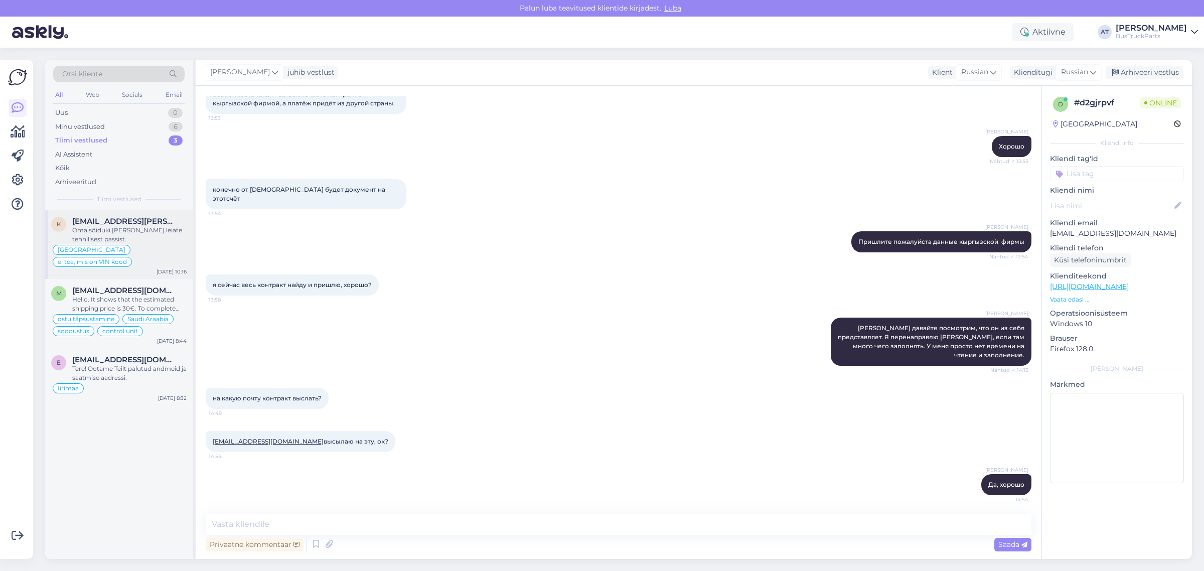
click at [141, 222] on span "[EMAIL_ADDRESS][PERSON_NAME][DOMAIN_NAME]" at bounding box center [124, 221] width 104 height 9
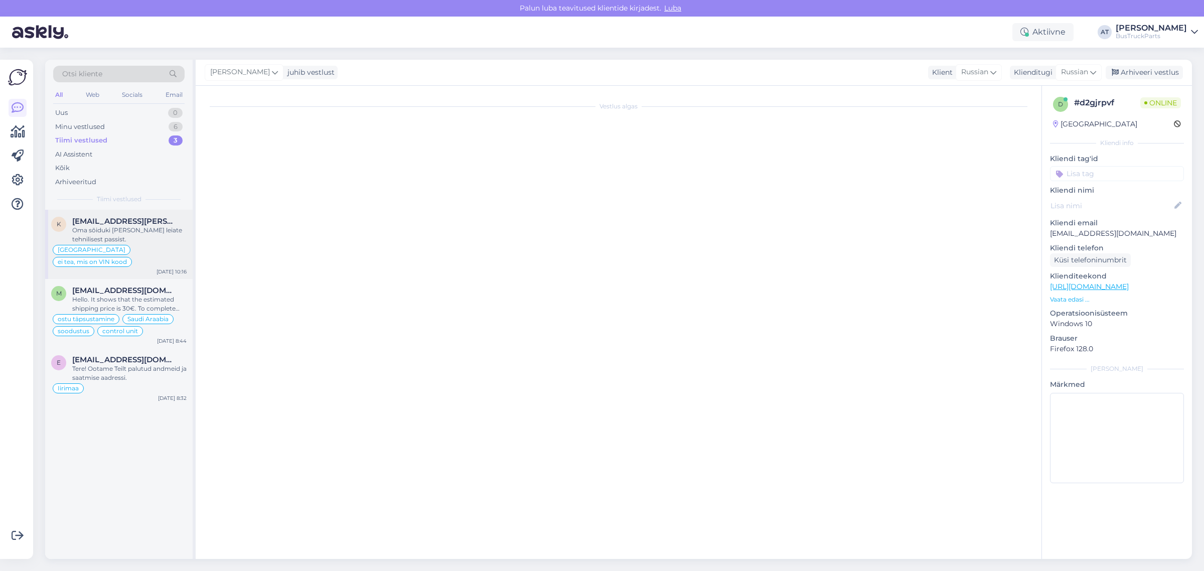
scroll to position [385, 0]
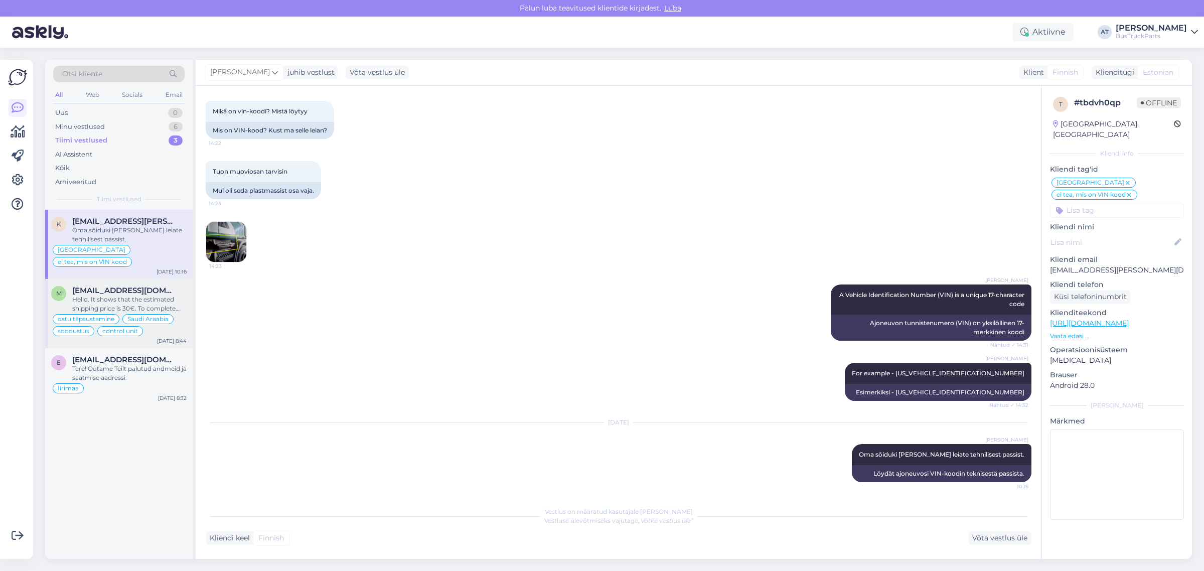
click at [128, 286] on span "[EMAIL_ADDRESS][DOMAIN_NAME]" at bounding box center [124, 290] width 104 height 9
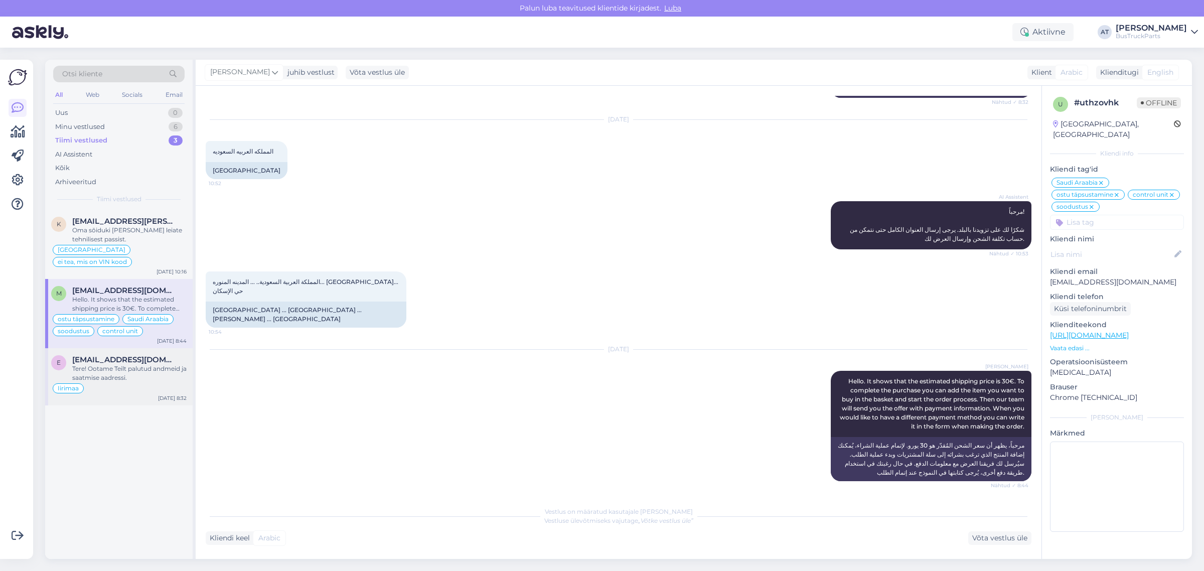
click at [131, 355] on span "[EMAIL_ADDRESS][DOMAIN_NAME]" at bounding box center [124, 359] width 104 height 9
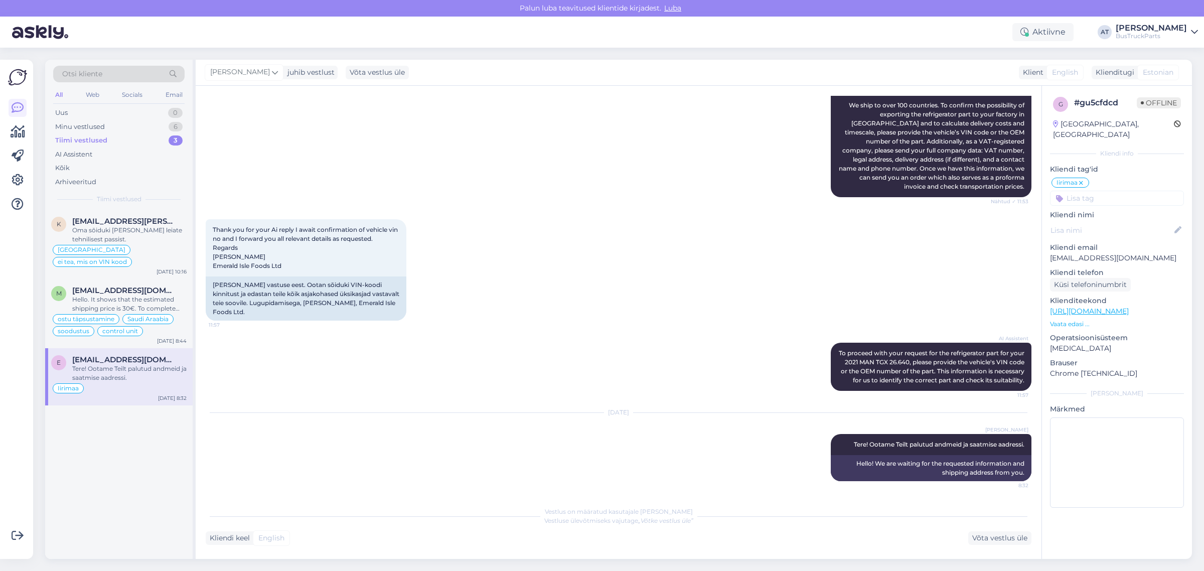
scroll to position [222, 0]
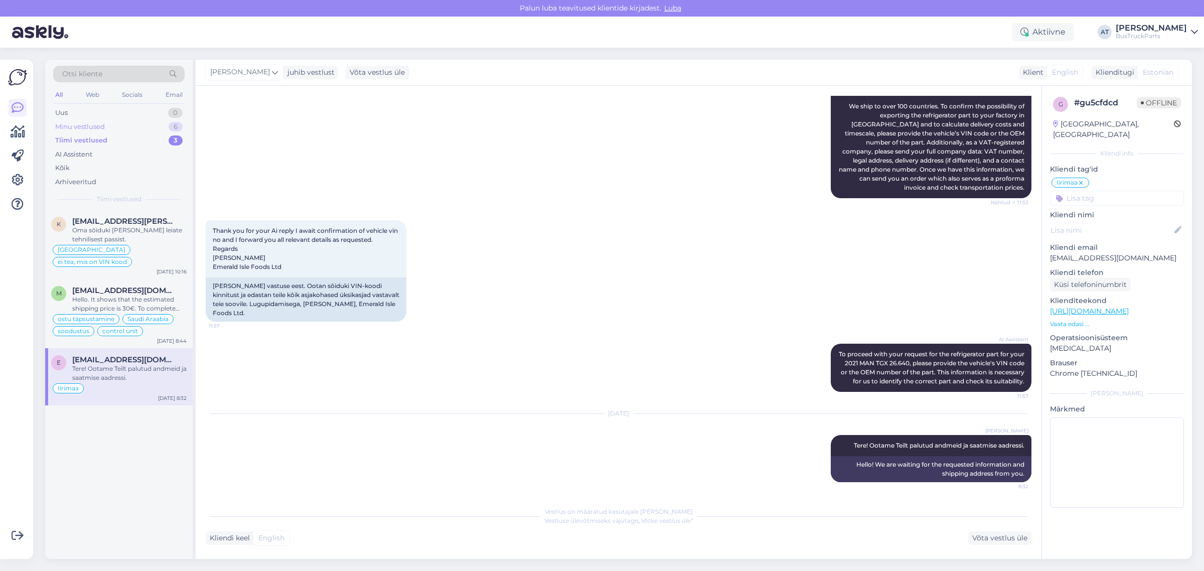
click at [99, 124] on div "Minu vestlused" at bounding box center [80, 127] width 50 height 10
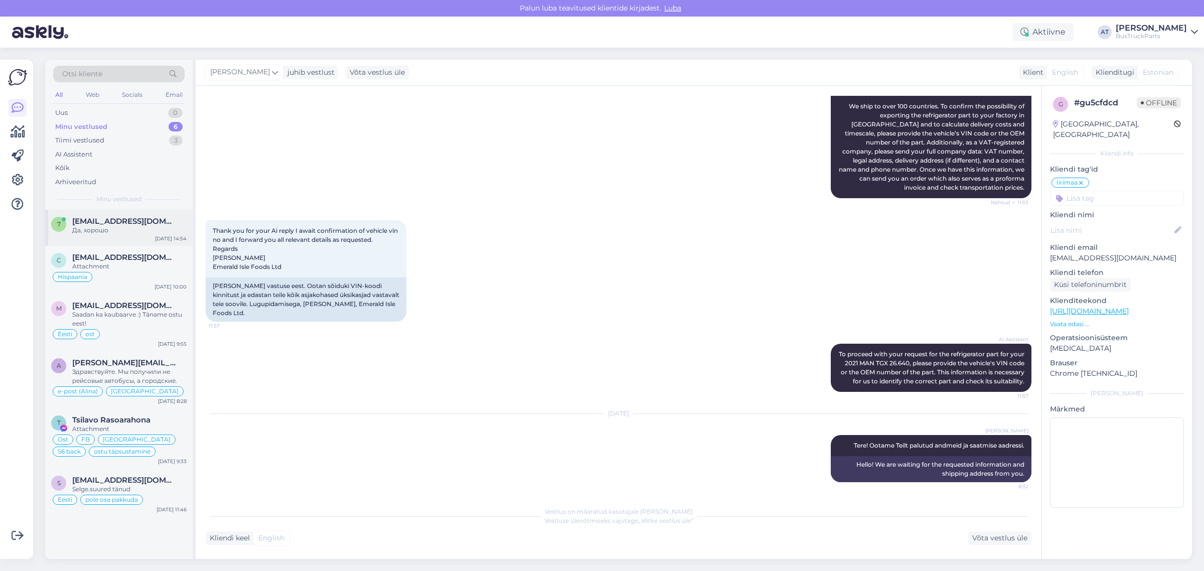
click at [120, 231] on div "Да, хорошо" at bounding box center [129, 230] width 114 height 9
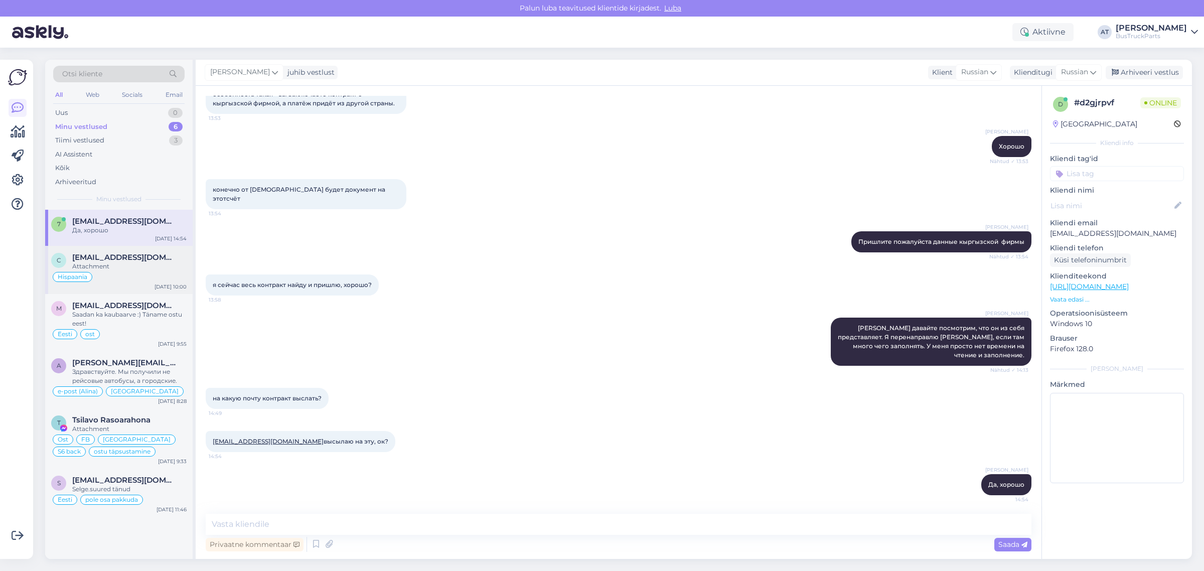
click at [118, 259] on span "[EMAIL_ADDRESS][DOMAIN_NAME]" at bounding box center [124, 257] width 104 height 9
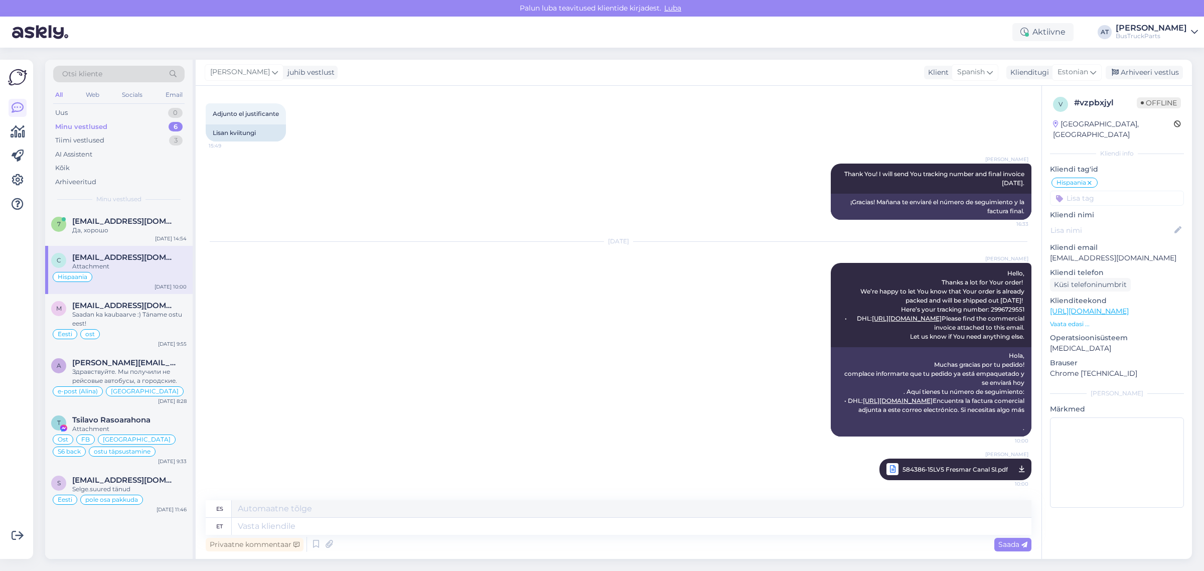
click at [121, 291] on div "c [EMAIL_ADDRESS][DOMAIN_NAME] Attachment [GEOGRAPHIC_DATA] [DATE] 10:00" at bounding box center [118, 270] width 147 height 48
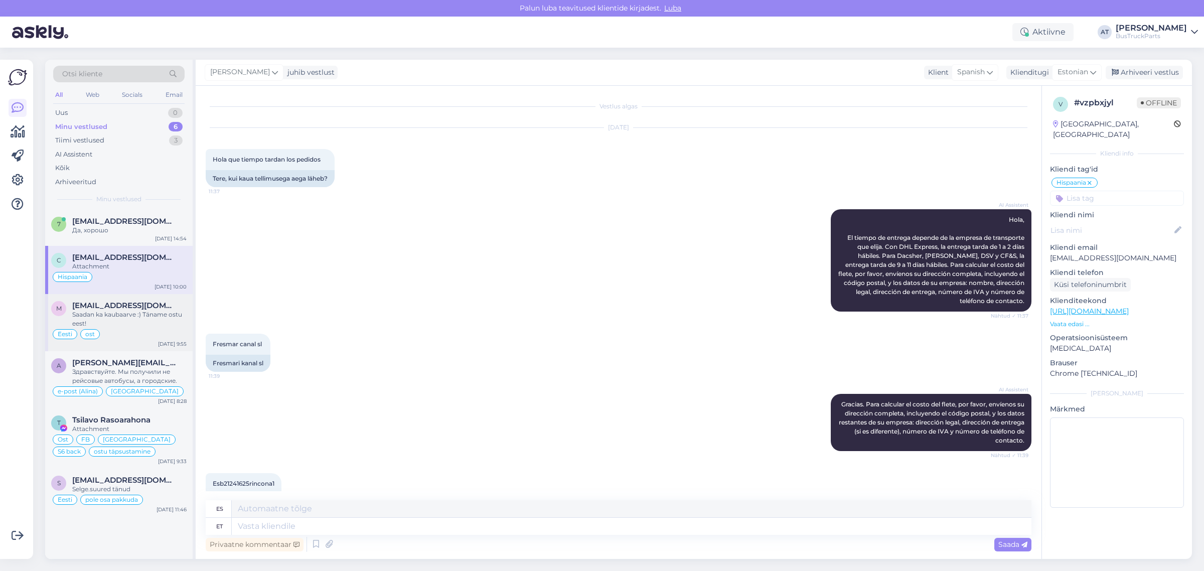
click at [120, 302] on span "[EMAIL_ADDRESS][DOMAIN_NAME]" at bounding box center [124, 305] width 104 height 9
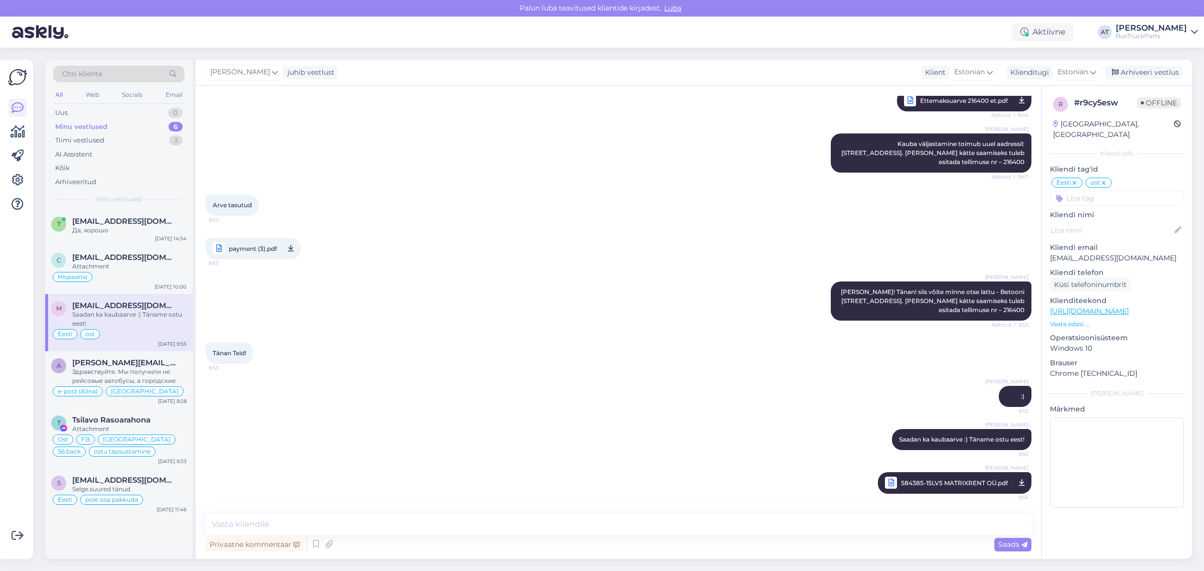
click at [613, 322] on div "[PERSON_NAME]! Tänan! siis võite minne otse lattu - Betooni [STREET_ADDRESS]. T…" at bounding box center [619, 300] width 826 height 61
click at [1140, 67] on div "Arhiveeri vestlus" at bounding box center [1143, 73] width 77 height 14
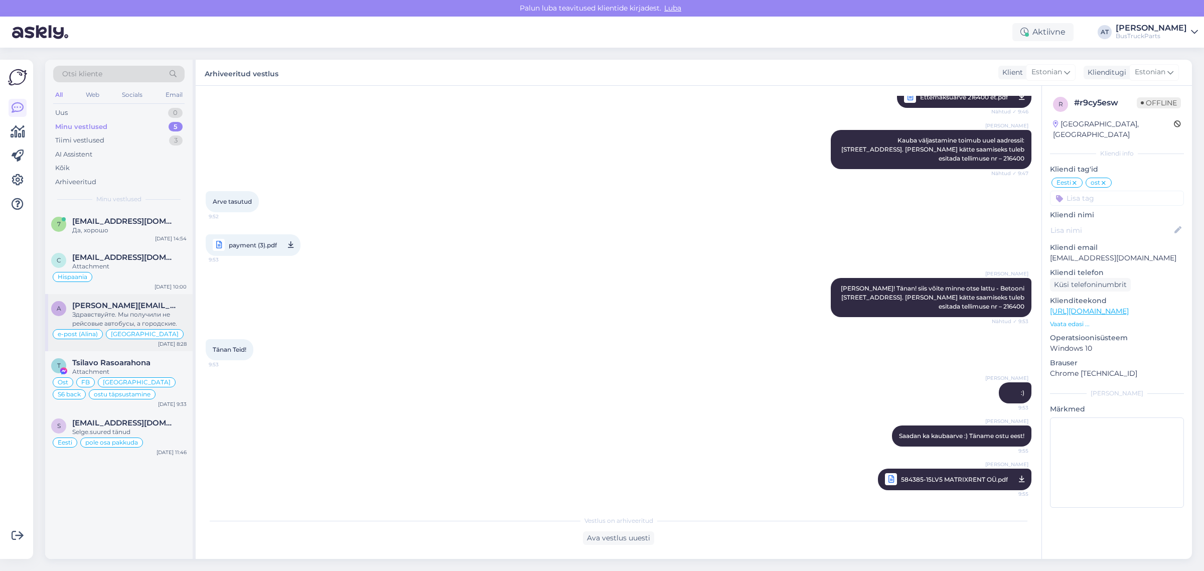
click at [126, 306] on span "[PERSON_NAME][EMAIL_ADDRESS][DOMAIN_NAME]" at bounding box center [124, 305] width 104 height 9
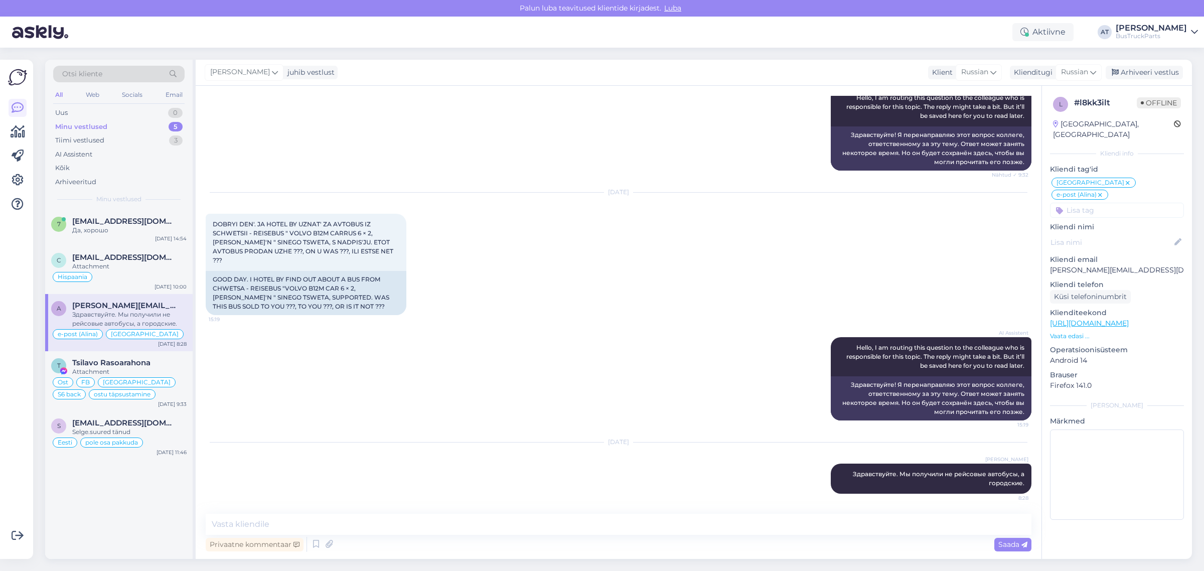
scroll to position [148, 0]
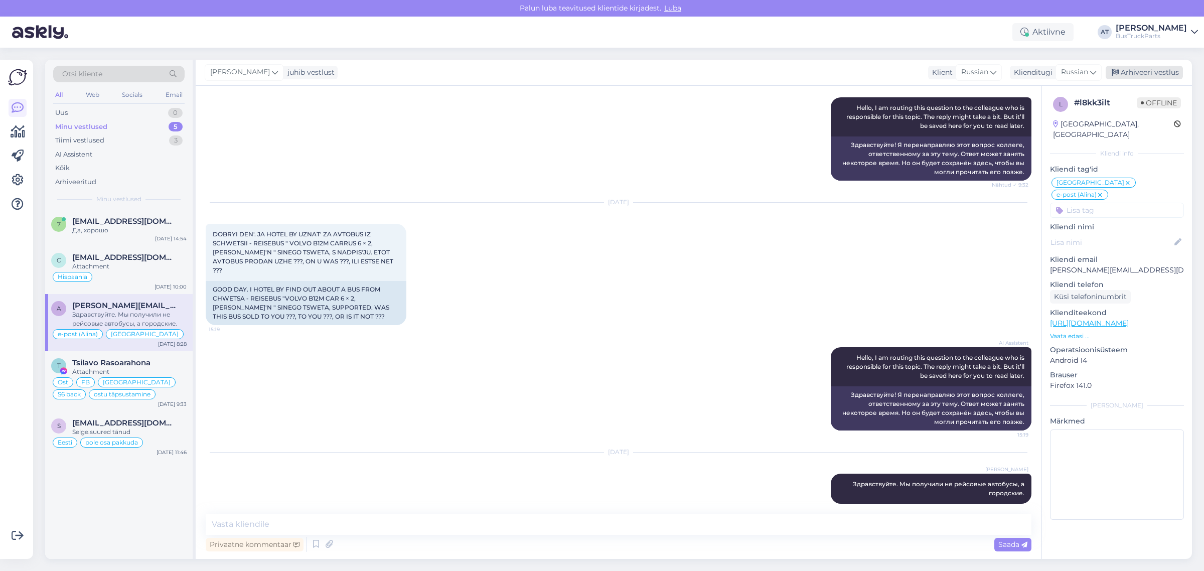
click at [1159, 68] on div "Arhiveeri vestlus" at bounding box center [1143, 73] width 77 height 14
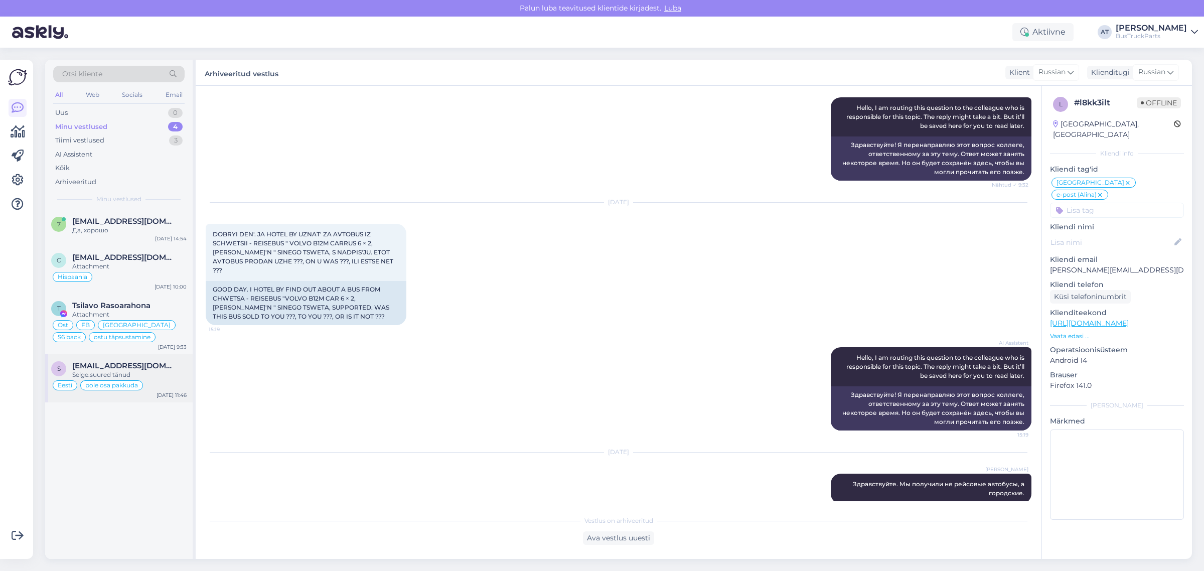
click at [158, 362] on span "[EMAIL_ADDRESS][DOMAIN_NAME]" at bounding box center [124, 365] width 104 height 9
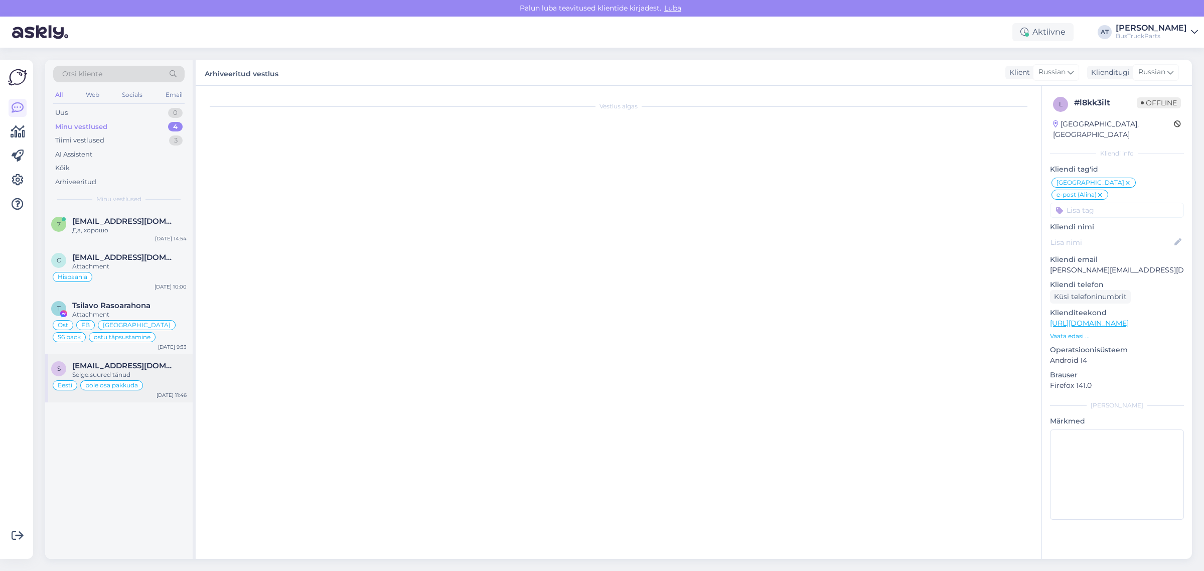
scroll to position [740, 0]
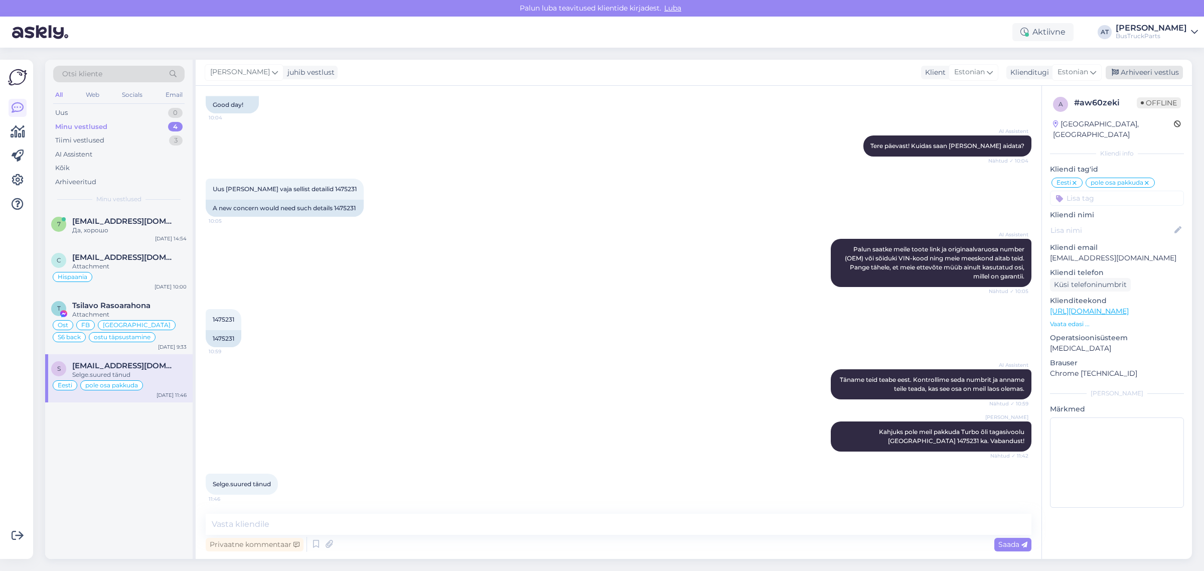
click at [1149, 66] on div "Arhiveeri vestlus" at bounding box center [1143, 73] width 77 height 14
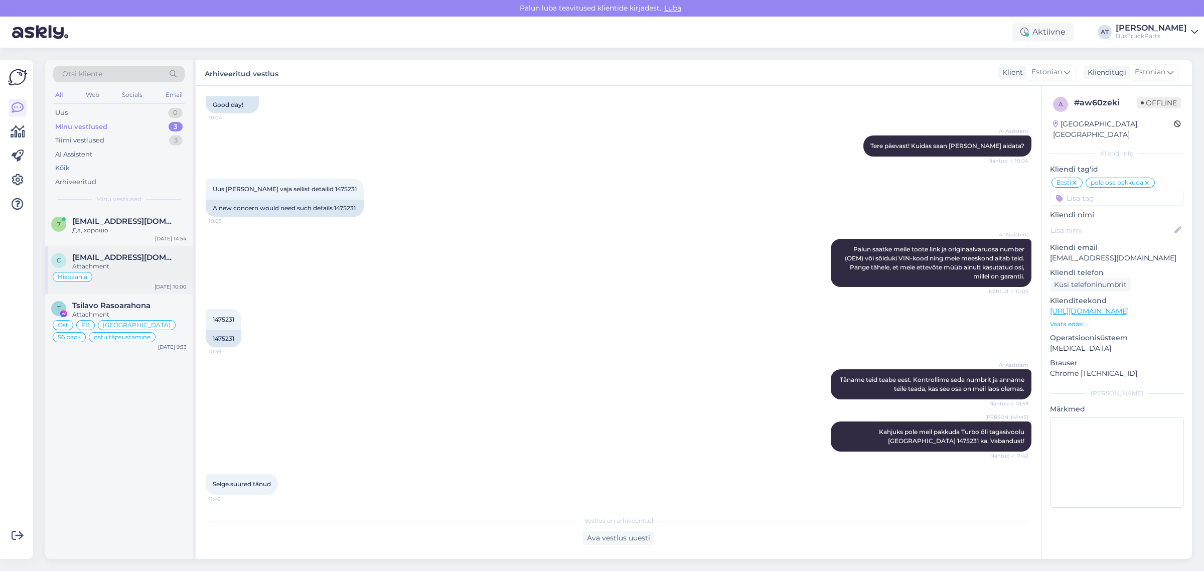
click at [127, 264] on div "Attachment" at bounding box center [129, 266] width 114 height 9
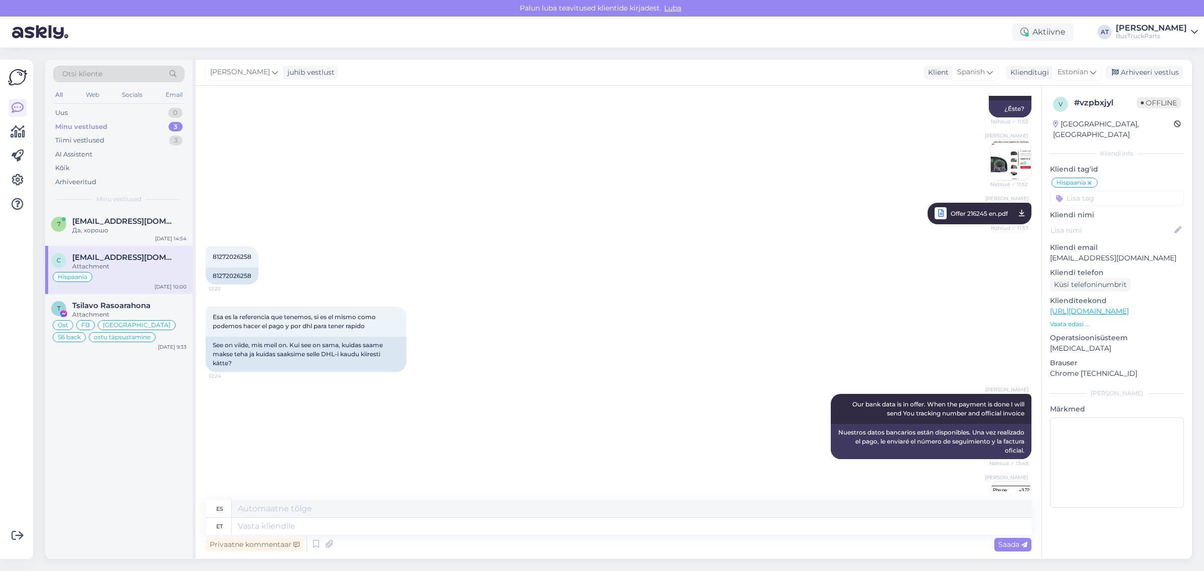
scroll to position [1362, 0]
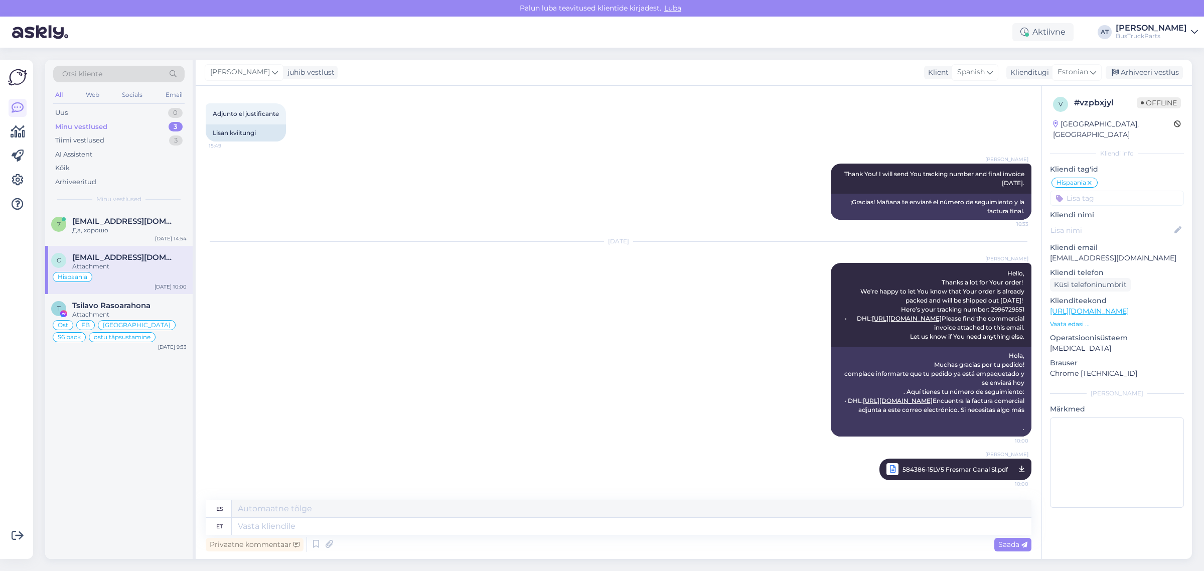
click at [561, 361] on div "[DATE] [PERSON_NAME] Hello, Thanks a lot for Your order! We’re happy to let You…" at bounding box center [619, 339] width 826 height 217
click at [1119, 191] on input at bounding box center [1117, 198] width 134 height 15
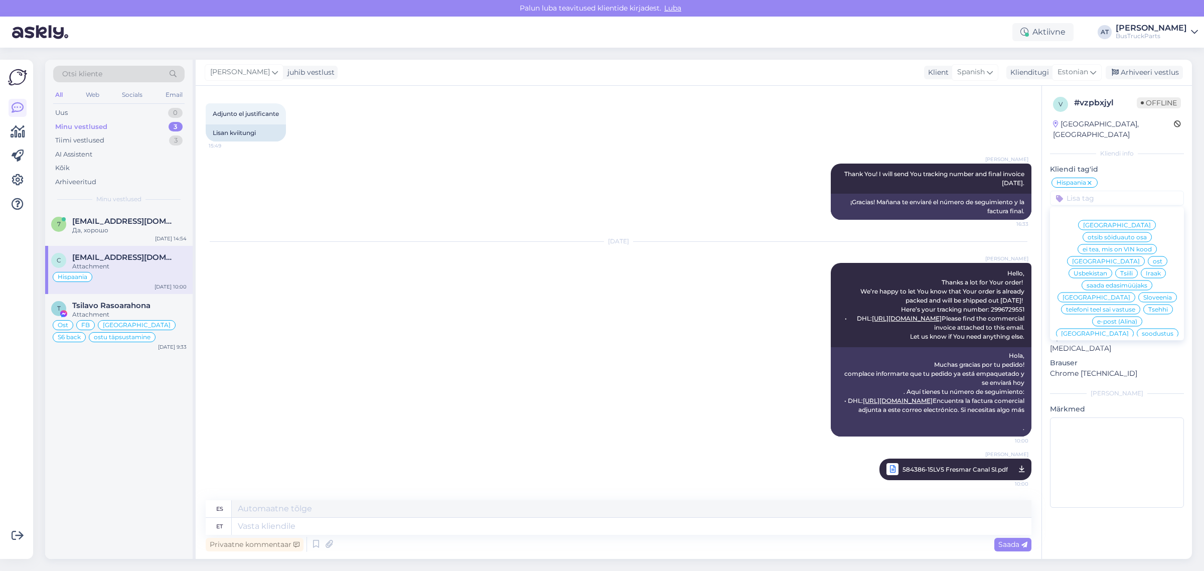
type input "Щ"
type input "Ost"
click at [1159, 282] on span "Ost" at bounding box center [1163, 285] width 11 height 6
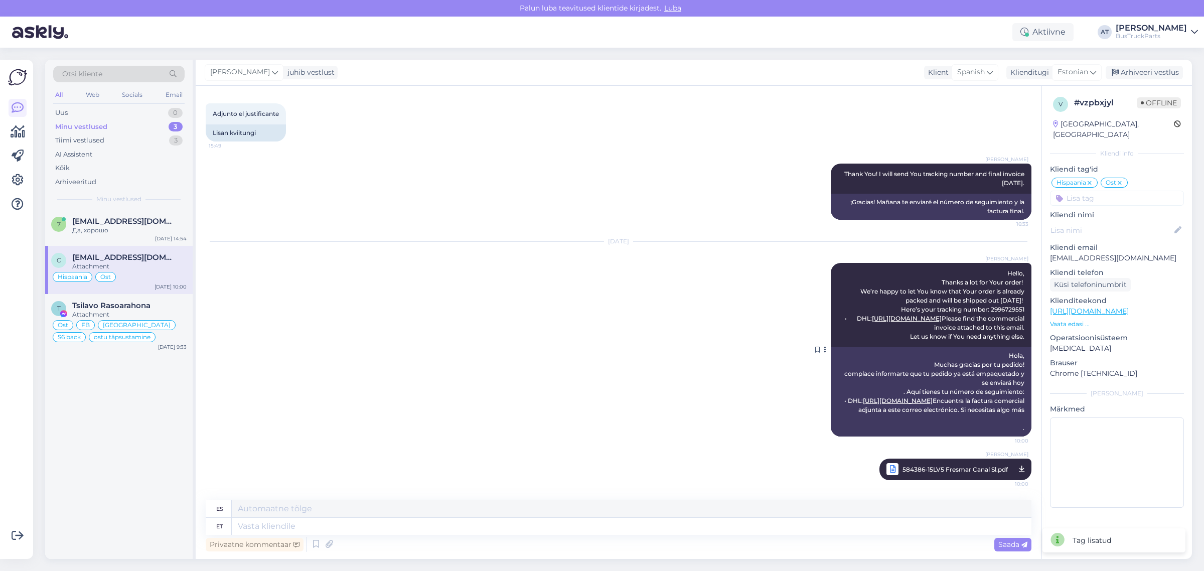
click at [779, 274] on div "[DATE] [PERSON_NAME] Hello, Thanks a lot for Your order! We’re happy to let You…" at bounding box center [619, 339] width 826 height 217
click at [1142, 69] on div "Arhiveeri vestlus" at bounding box center [1143, 73] width 77 height 14
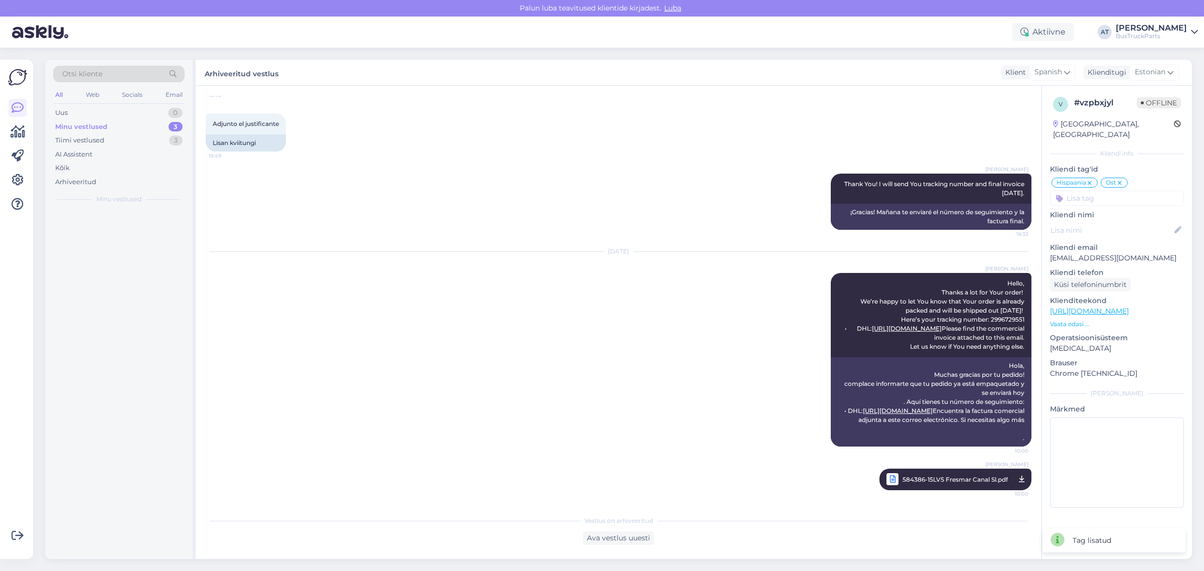
scroll to position [1352, 0]
click at [104, 251] on div "T Tsilavo Rasoarahona Attachment Ost FB [GEOGRAPHIC_DATA] S6 back ostu täpsusta…" at bounding box center [118, 276] width 147 height 60
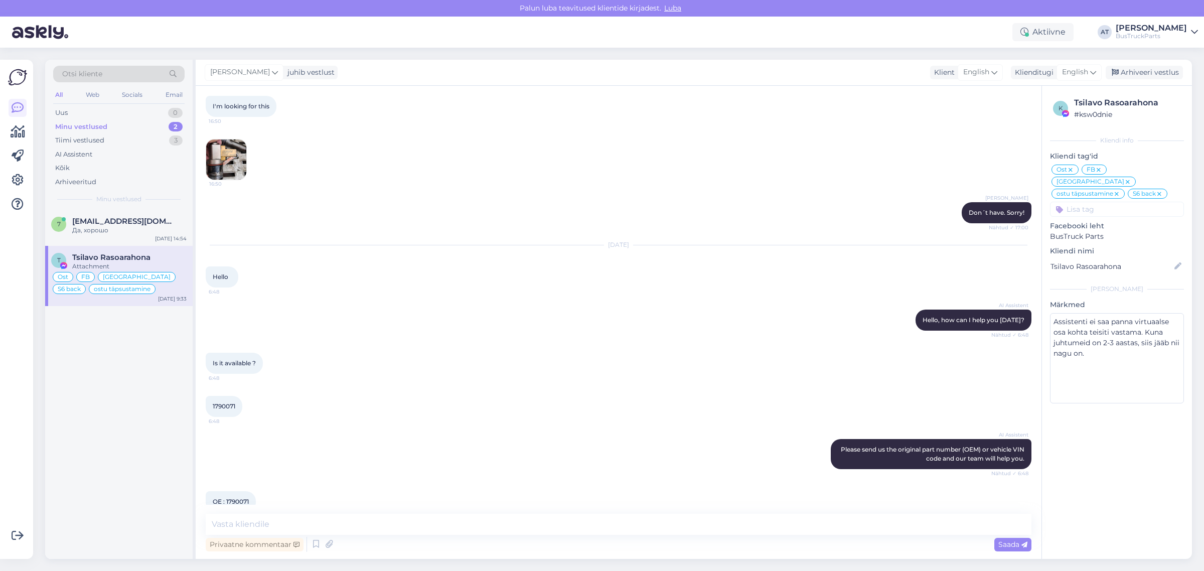
scroll to position [4351, 0]
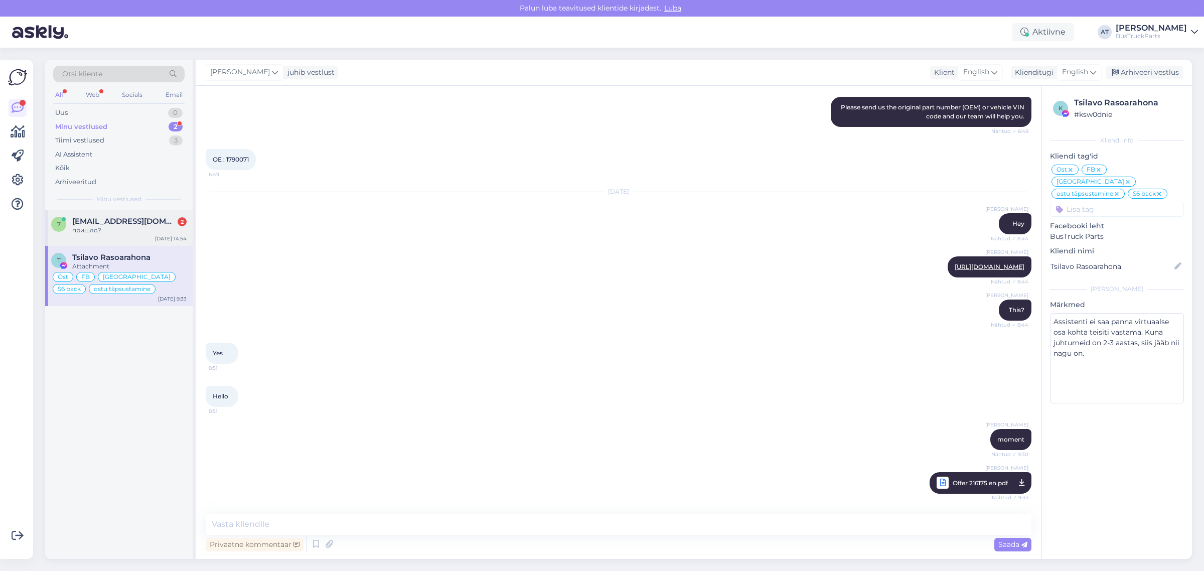
click at [119, 222] on span "[EMAIL_ADDRESS][DOMAIN_NAME]" at bounding box center [124, 221] width 104 height 9
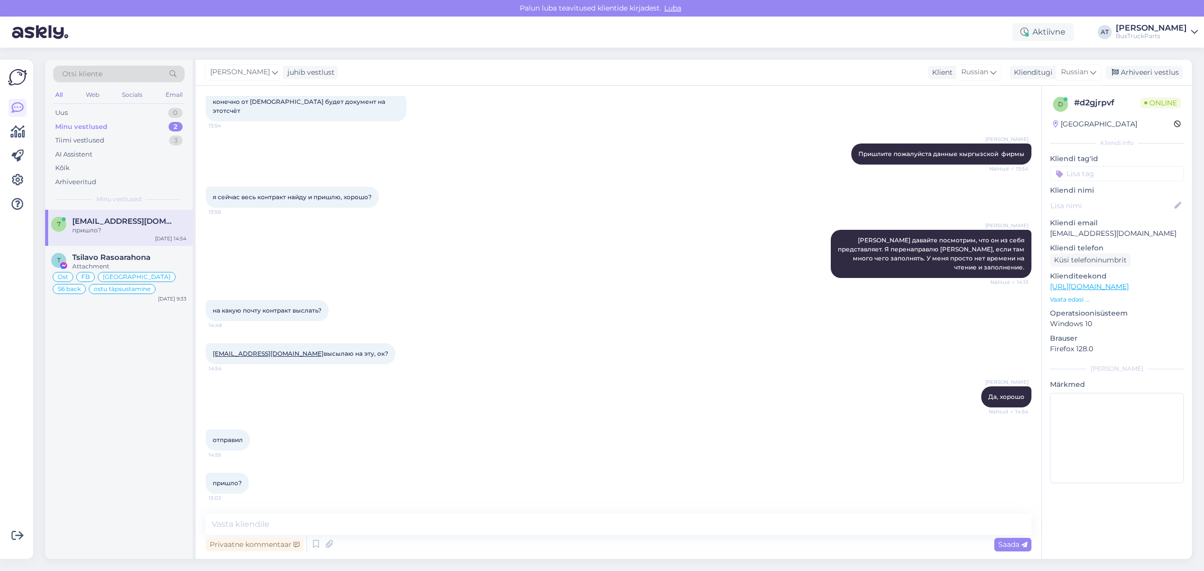
scroll to position [1020, 0]
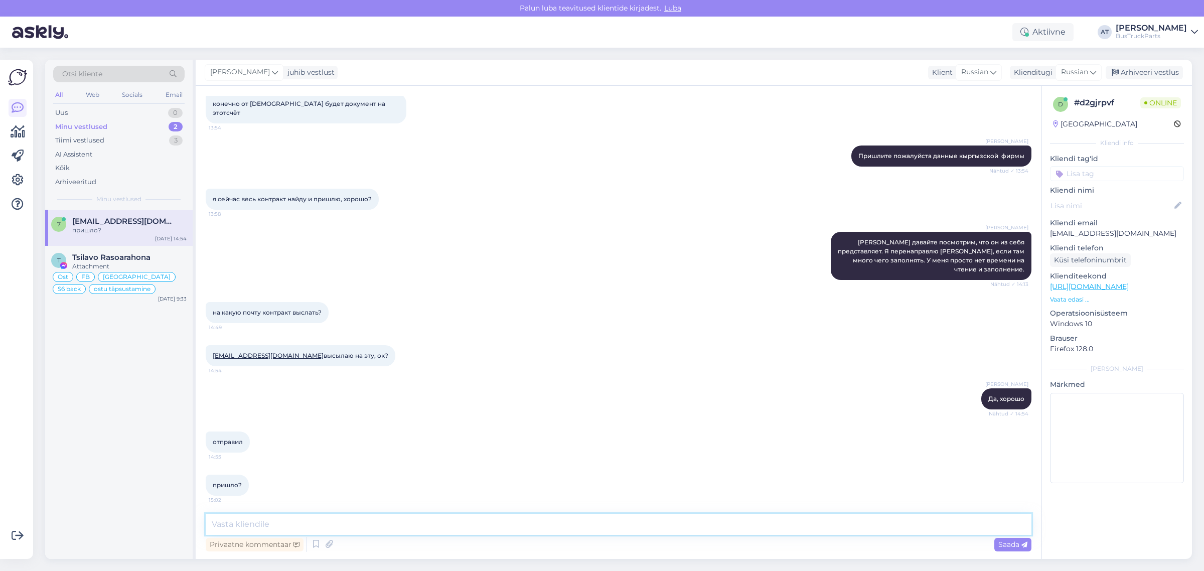
click at [374, 533] on textarea at bounding box center [619, 524] width 826 height 21
type textarea "Да, пришло. Я перенаправила Артёму."
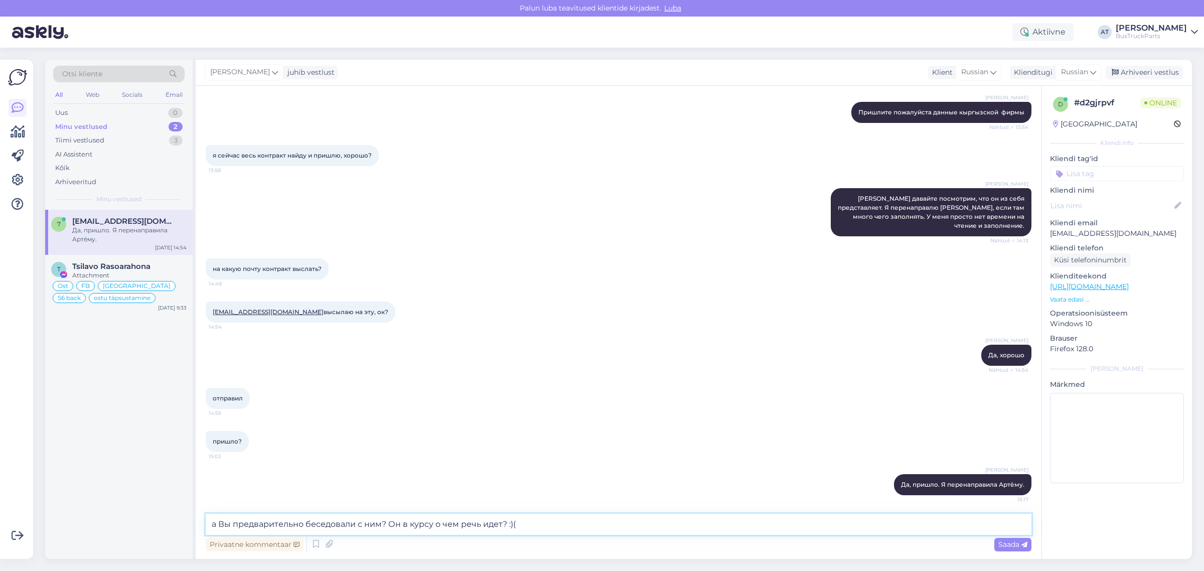
type textarea "а Вы предварительно беседовали с ним? Он в курсу о чем речь идет? :)"
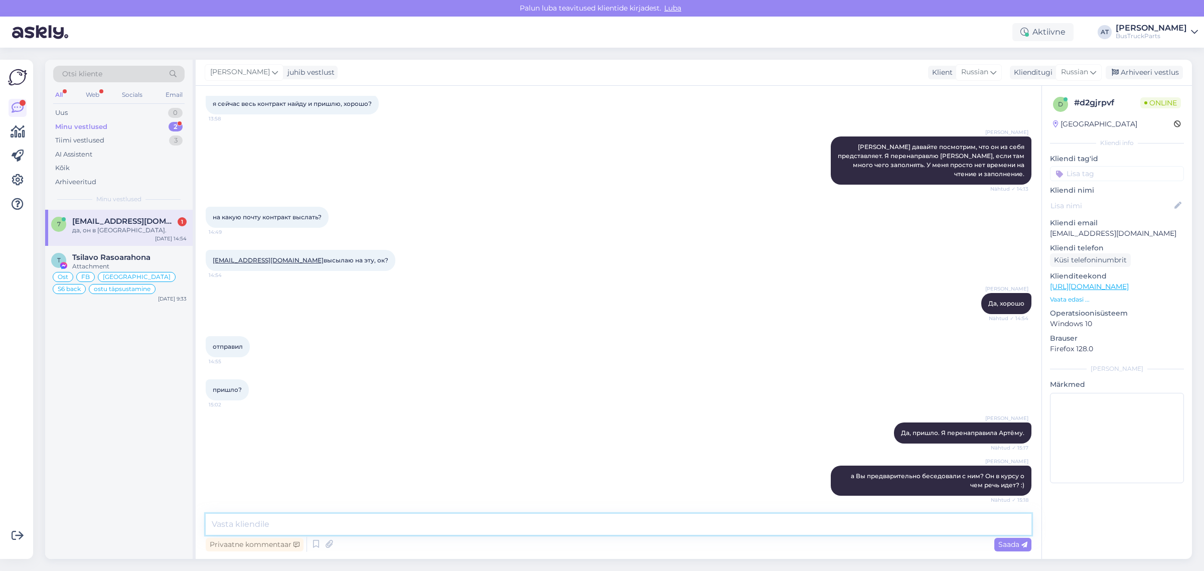
scroll to position [1159, 0]
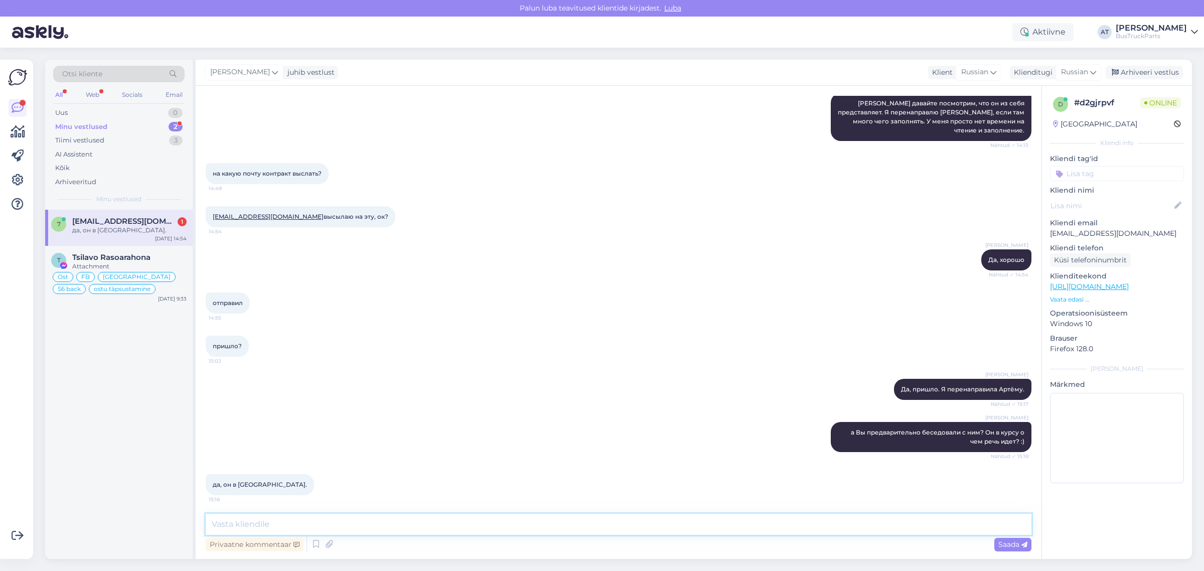
click at [306, 532] on textarea at bounding box center [619, 524] width 826 height 21
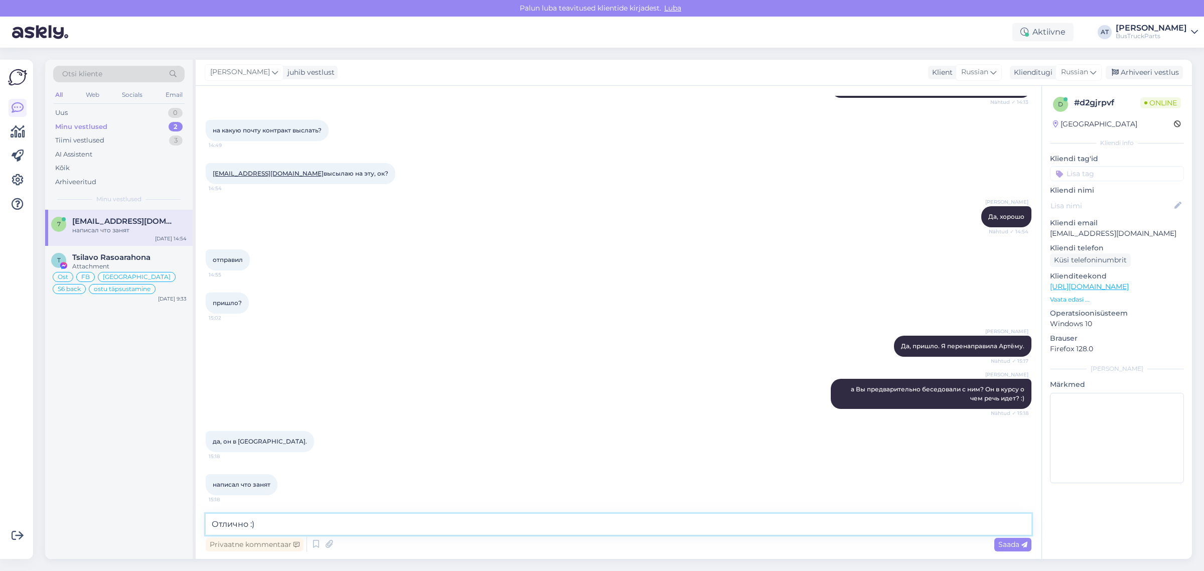
type textarea "Отлично :)"
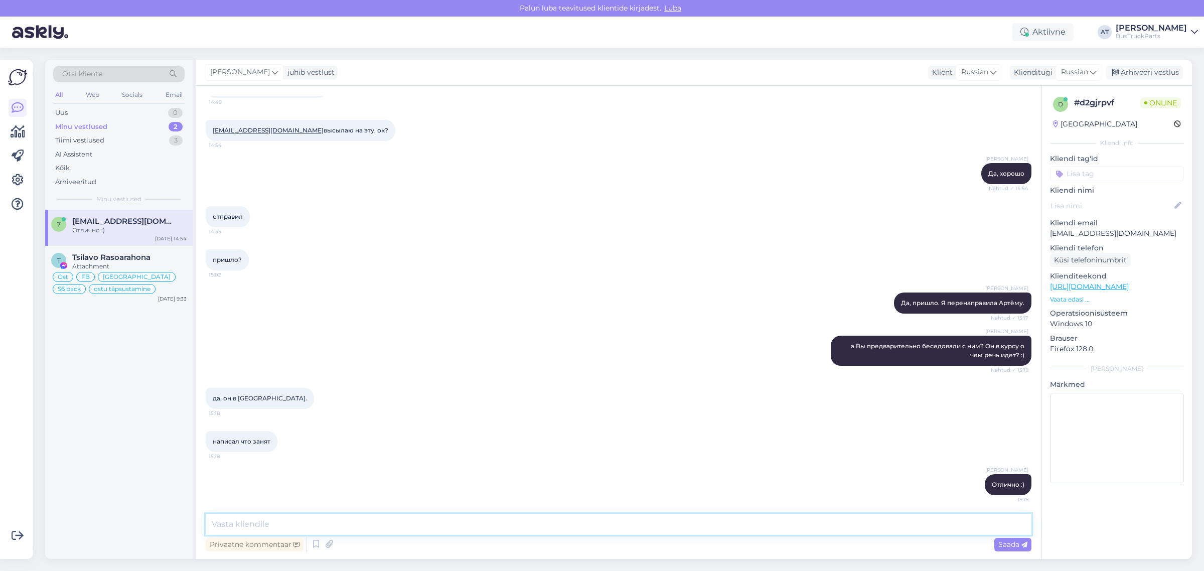
type textarea "[PERSON_NAME]"
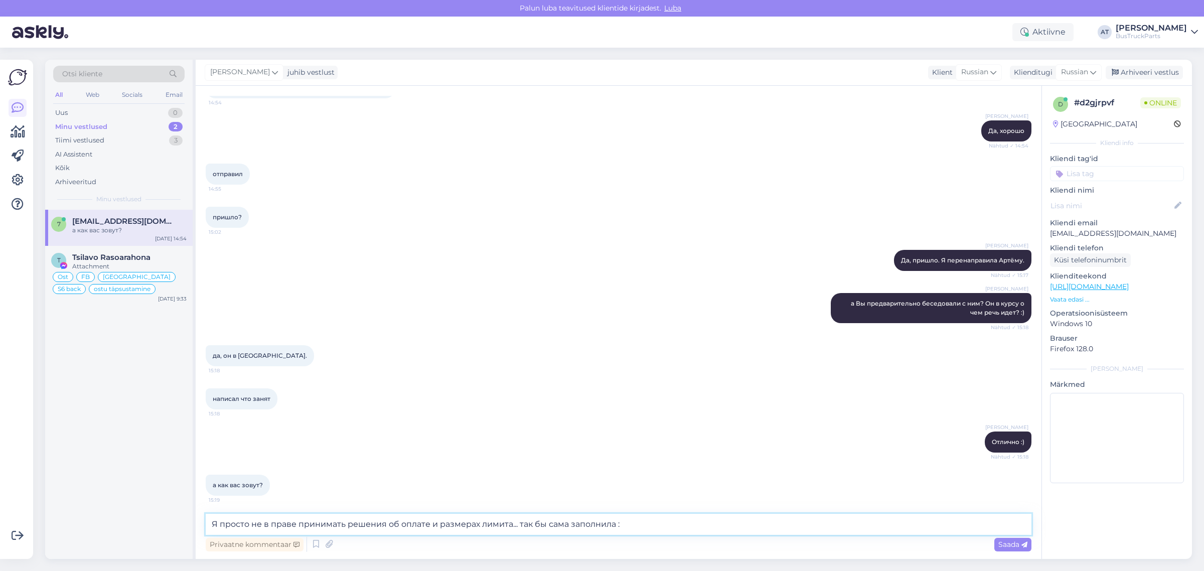
type textarea "Я просто не в праве принимать решения об оплате и размерах лимита... так бы сам…"
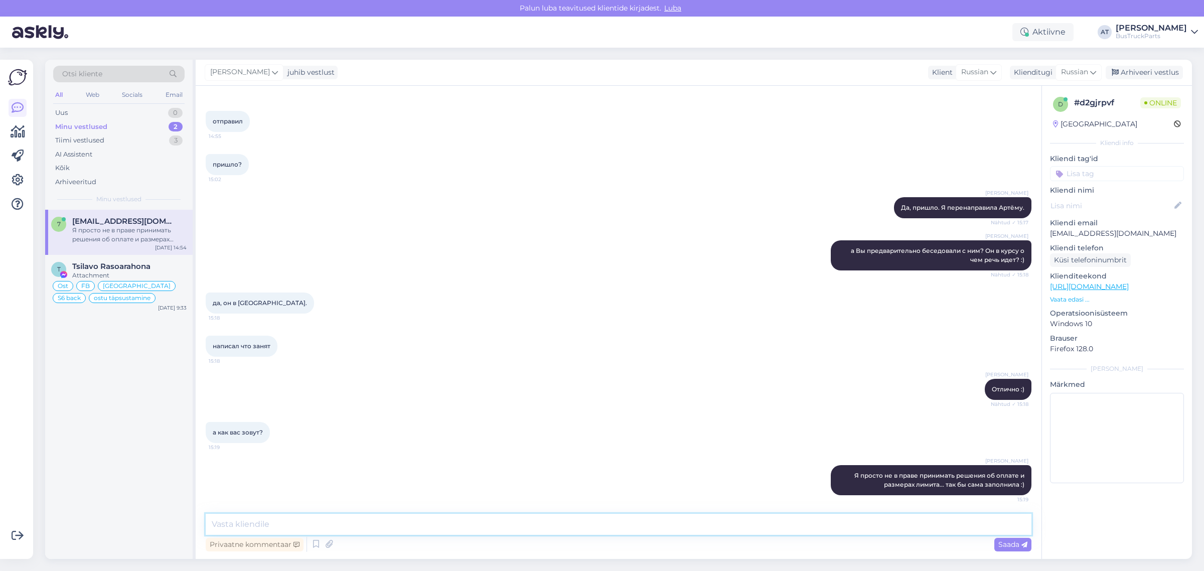
click at [297, 529] on textarea at bounding box center [619, 524] width 826 height 21
type textarea "Мне зовут [PERSON_NAME]"
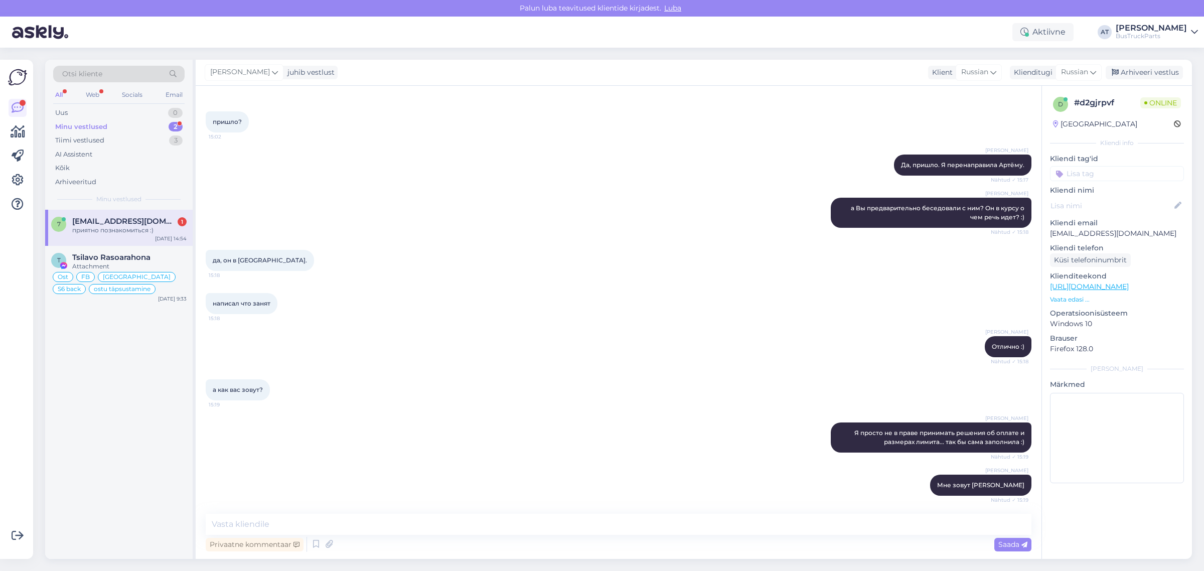
scroll to position [1426, 0]
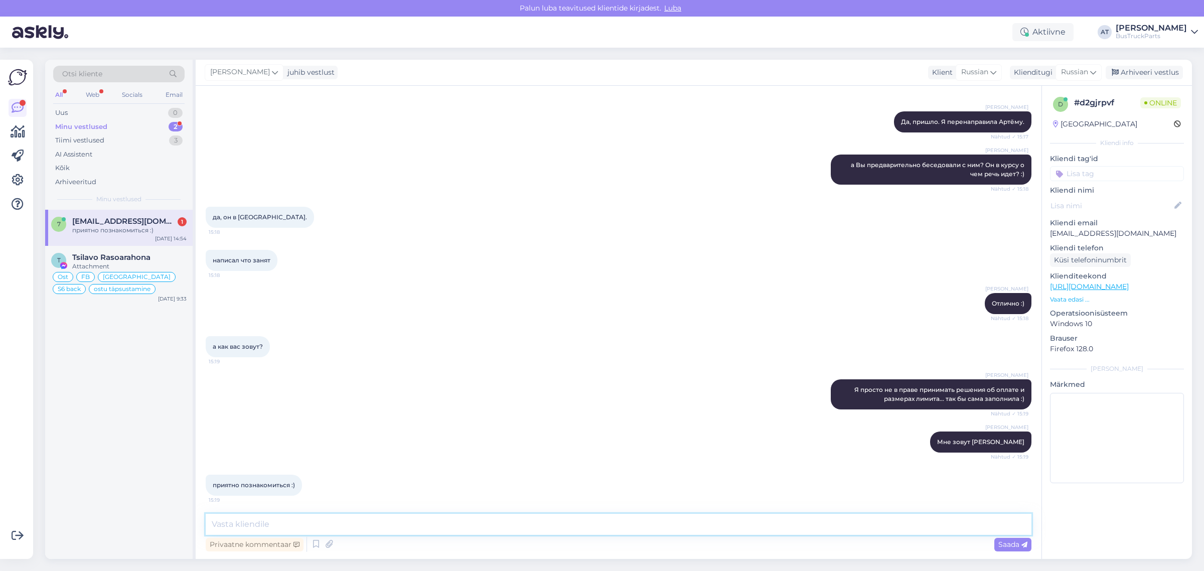
click at [342, 518] on textarea at bounding box center [619, 524] width 826 height 21
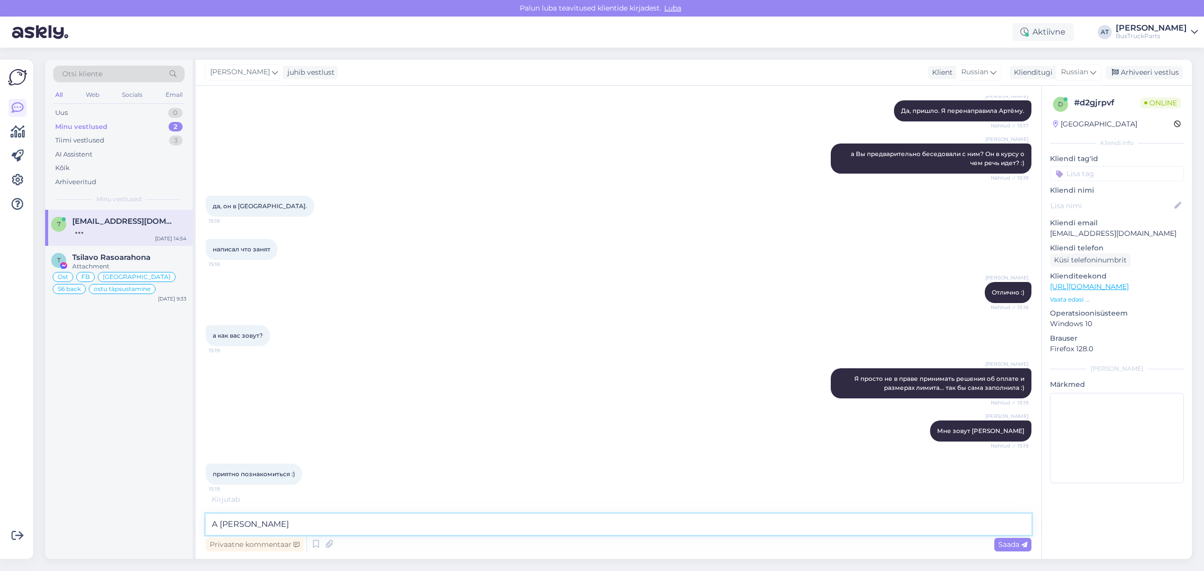
type textarea "А Вас?"
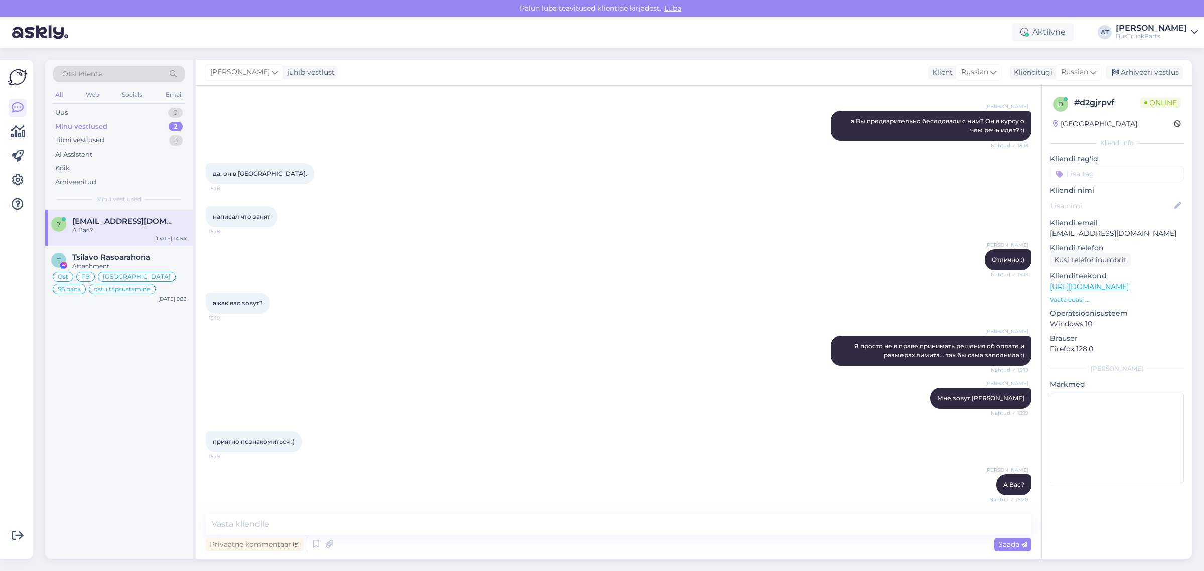
click at [1084, 236] on p "[EMAIL_ADDRESS][DOMAIN_NAME]" at bounding box center [1117, 233] width 134 height 11
copy p "[EMAIL_ADDRESS][DOMAIN_NAME]"
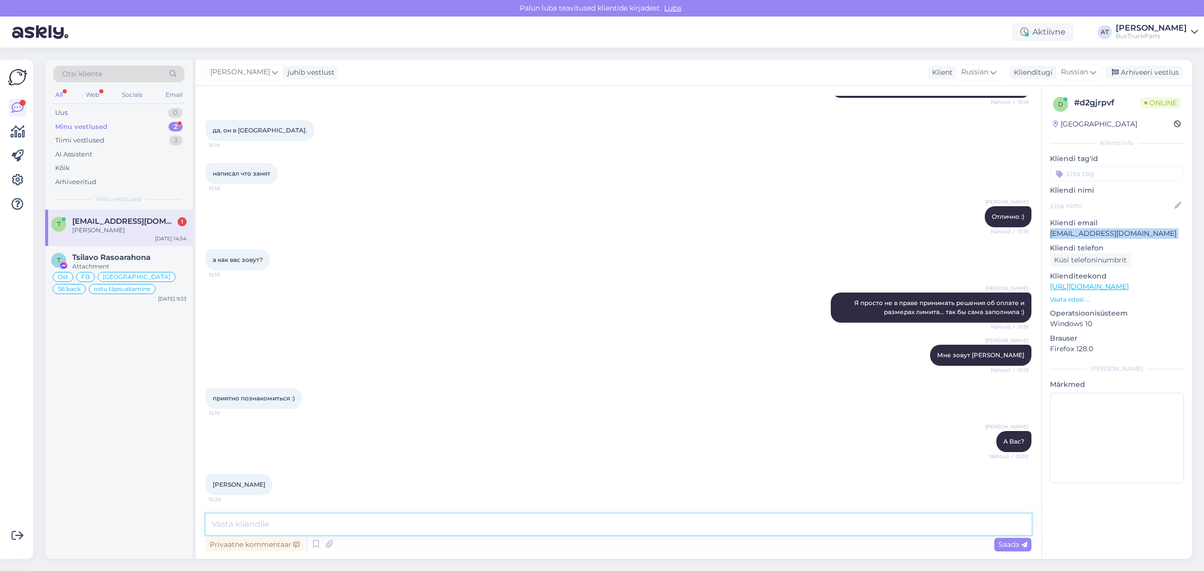
click at [287, 527] on textarea at bounding box center [619, 524] width 826 height 21
type textarea "Очень приятно!"
click at [1008, 544] on span "Saada" at bounding box center [1012, 544] width 29 height 9
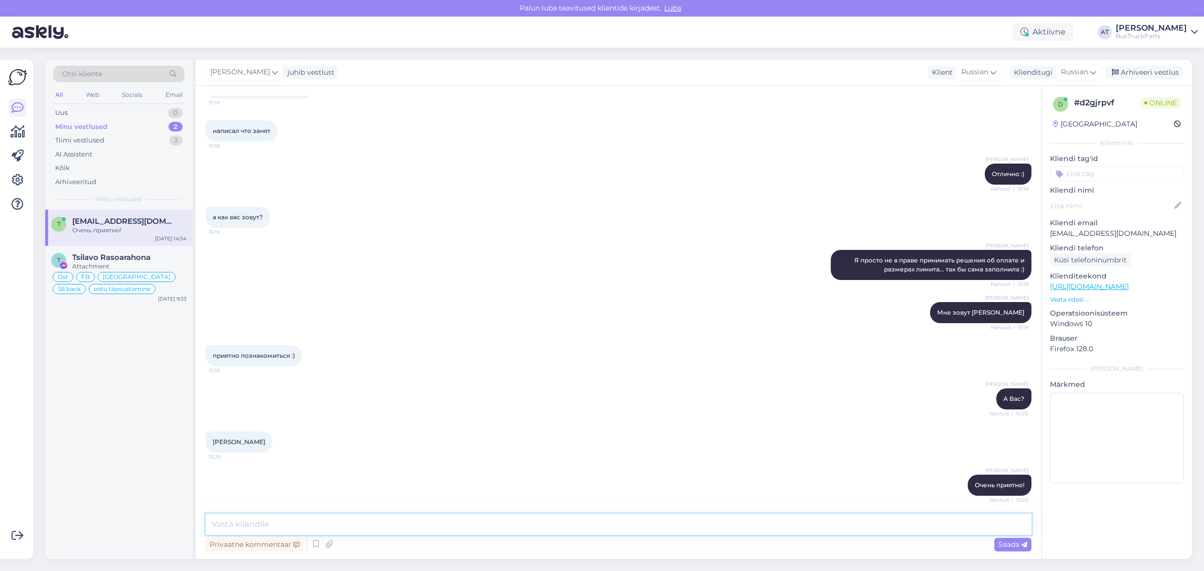
click at [960, 530] on textarea at bounding box center [619, 524] width 826 height 21
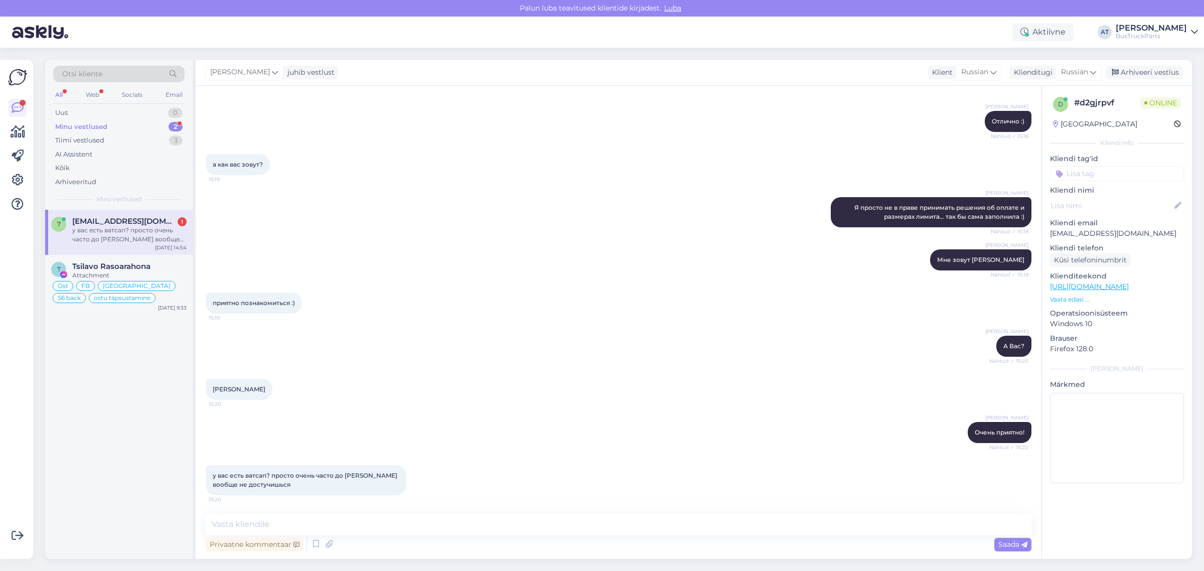
click at [226, 385] on span "[PERSON_NAME]" at bounding box center [239, 389] width 53 height 8
copy div "[PERSON_NAME] 15:20"
click at [550, 534] on textarea at bounding box center [619, 524] width 826 height 21
type textarea "[PERSON_NAME]"
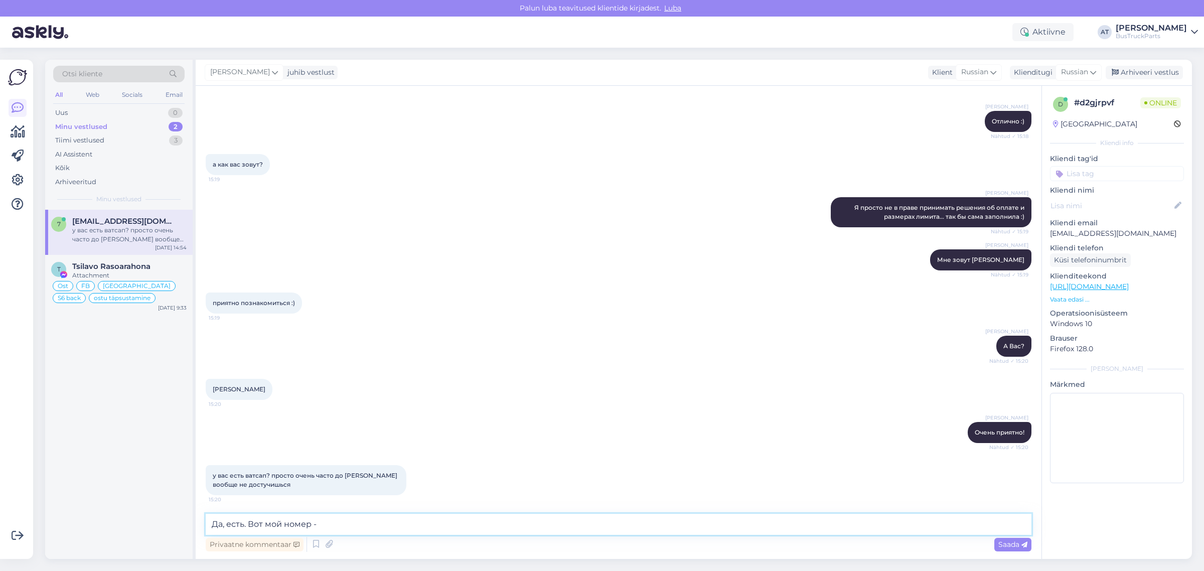
paste textarea "[PHONE_NUMBER]"
type textarea "Да, есть. Вот мой номер - [PHONE_NUMBER]"
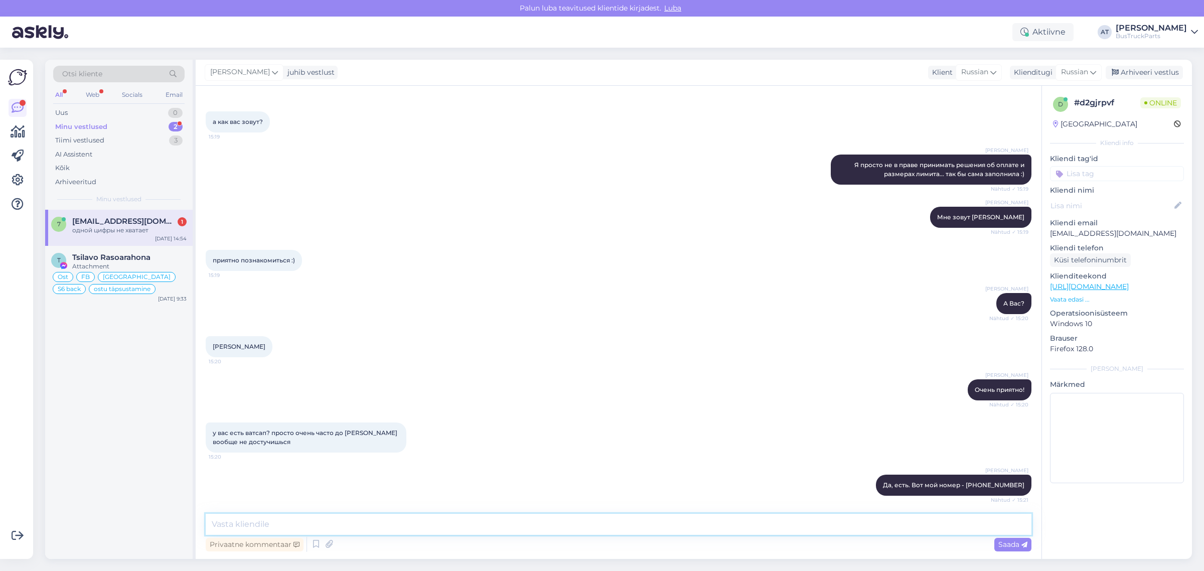
scroll to position [1694, 0]
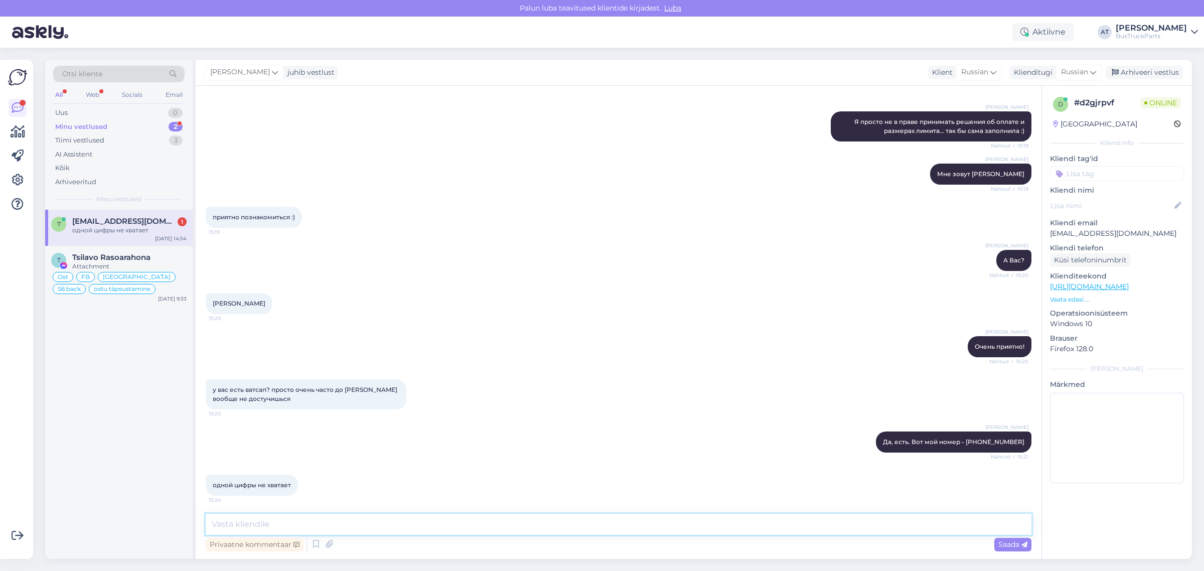
click at [337, 519] on textarea at bounding box center [619, 524] width 826 height 21
drag, startPoint x: 1096, startPoint y: 229, endPoint x: 1044, endPoint y: 233, distance: 51.8
click at [1044, 233] on div "d # d2gjrpvf Online [GEOGRAPHIC_DATA] Kliendi info Kliendi tag'id Läti otsib sõ…" at bounding box center [1117, 292] width 150 height 412
copy p "79040632663"
click at [693, 520] on textarea at bounding box center [619, 524] width 826 height 21
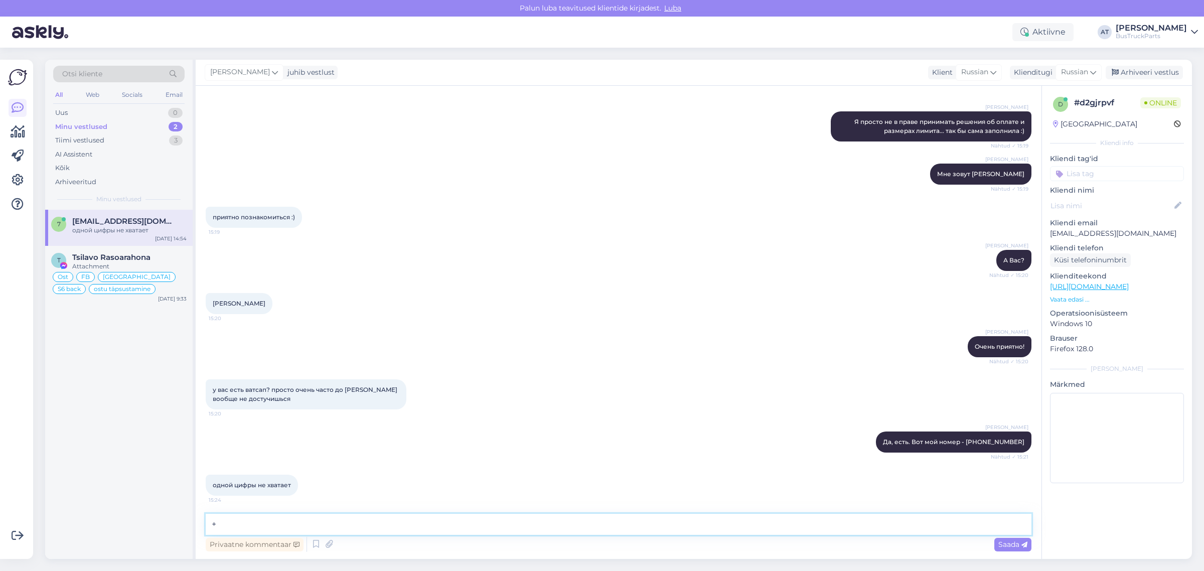
paste textarea "79040632663"
type textarea "[PHONE_NUMBER] - это Ваш номер? Я сама Вас добалю тогда"
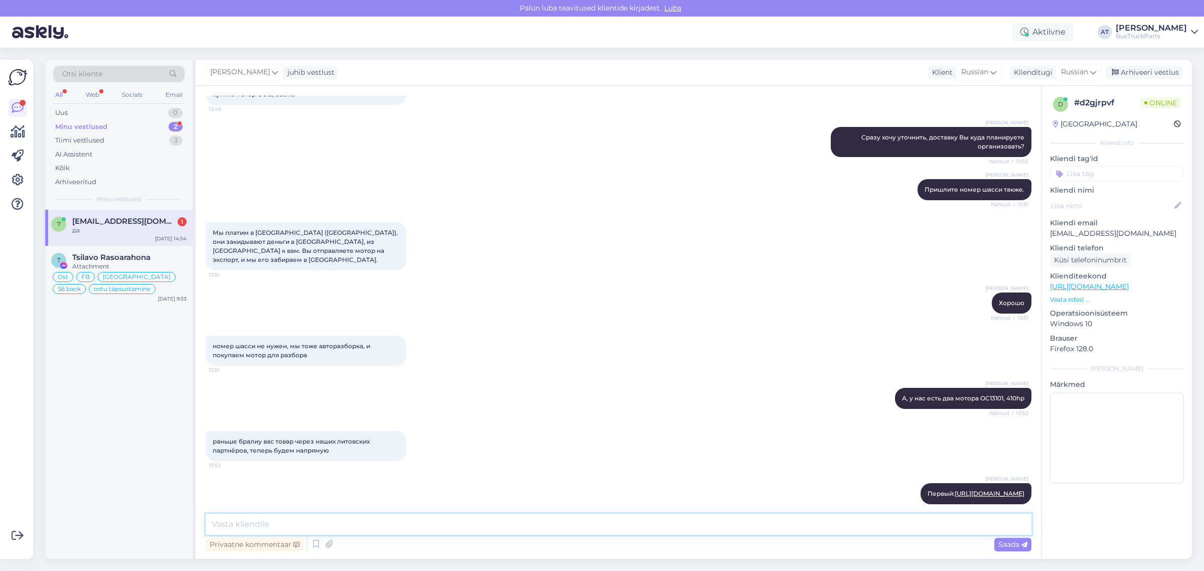
scroll to position [0, 0]
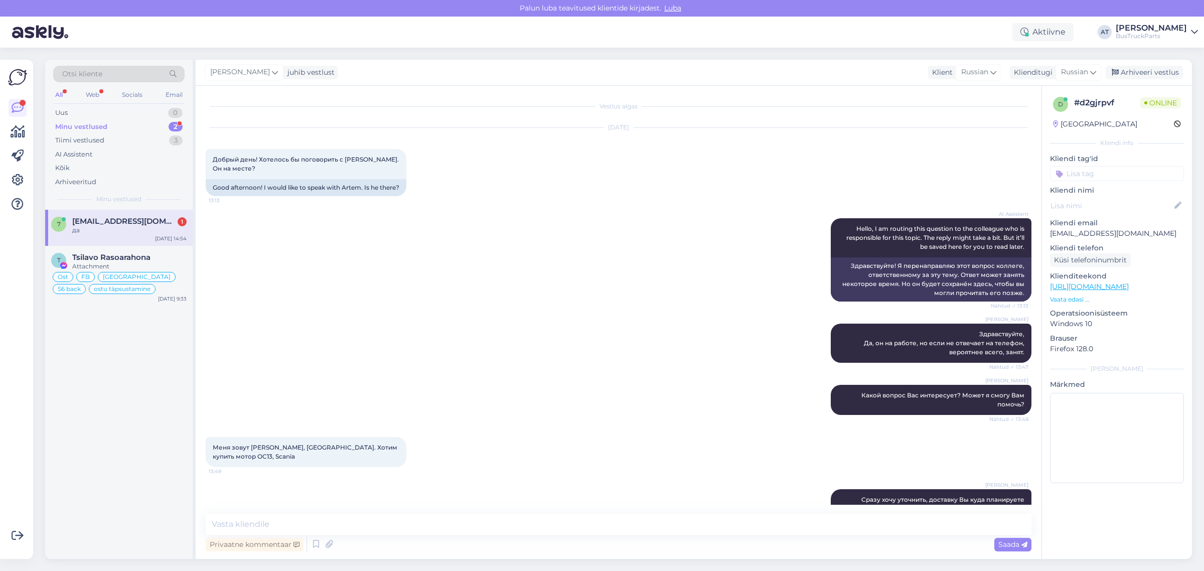
click at [589, 241] on div "AI Assistent Hello, I am routing this question to the colleague who is responsi…" at bounding box center [619, 259] width 826 height 105
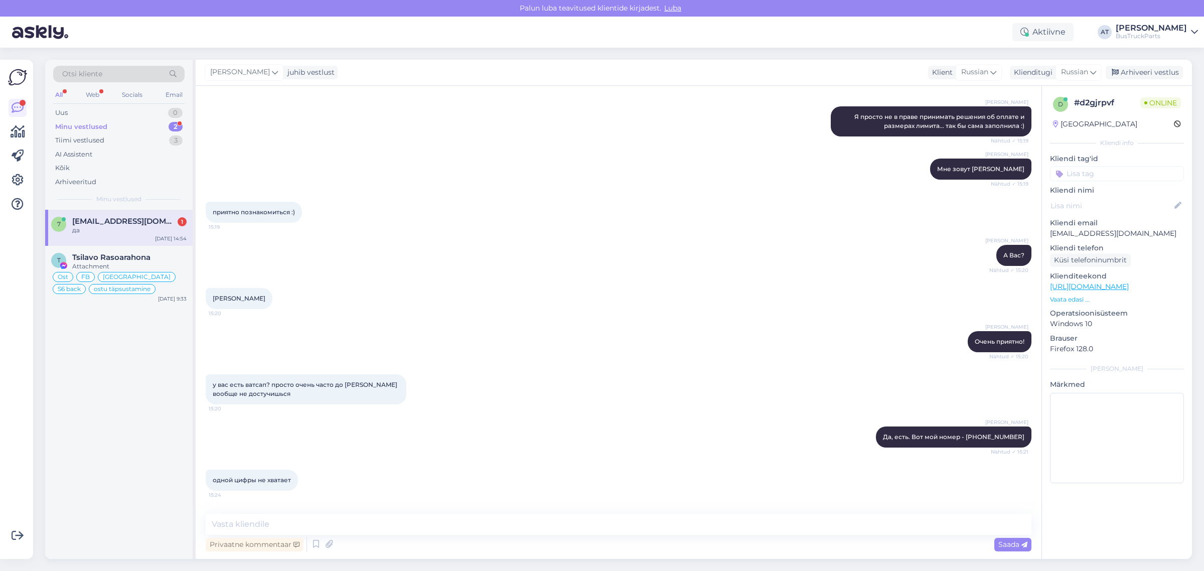
scroll to position [1780, 0]
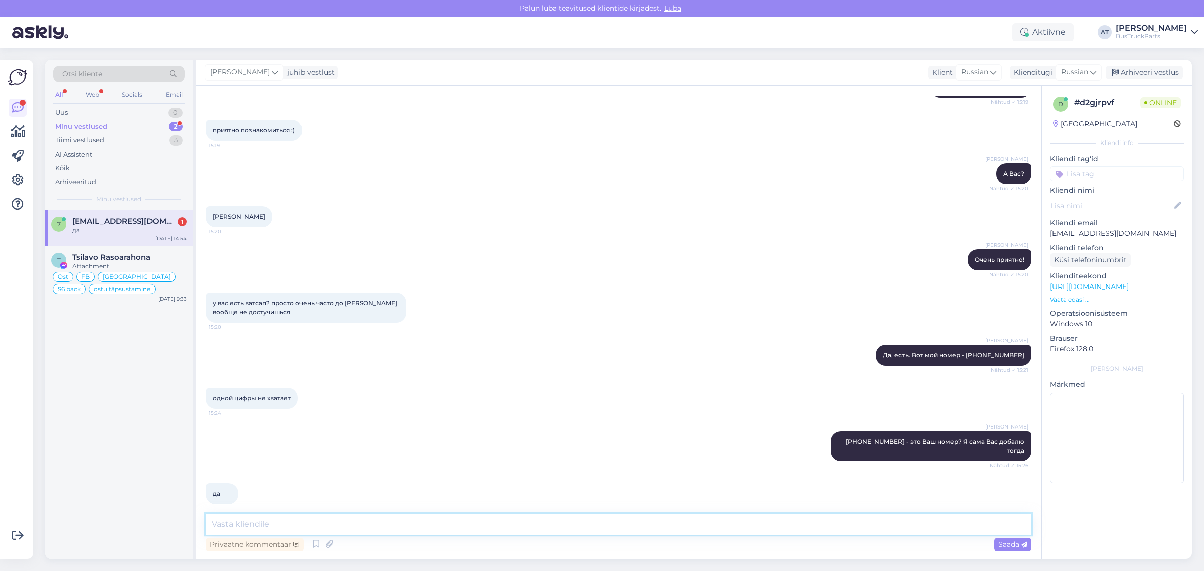
drag, startPoint x: 698, startPoint y: 523, endPoint x: 686, endPoint y: 529, distance: 13.7
click at [703, 520] on textarea at bounding box center [619, 524] width 826 height 21
type textarea "Написала Вам в WhatsApp"
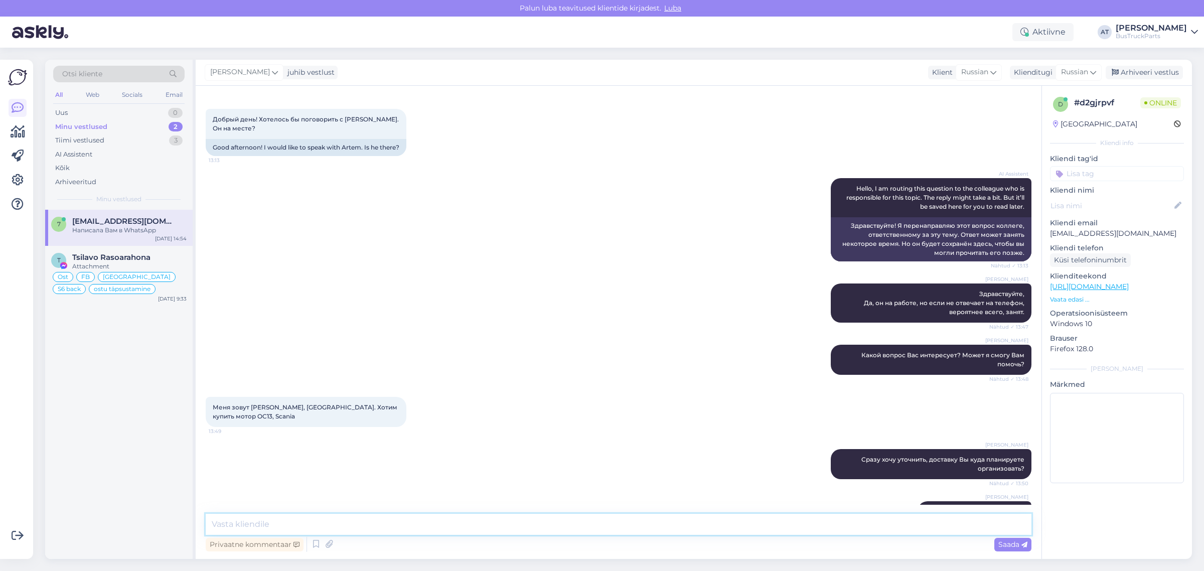
scroll to position [63, 0]
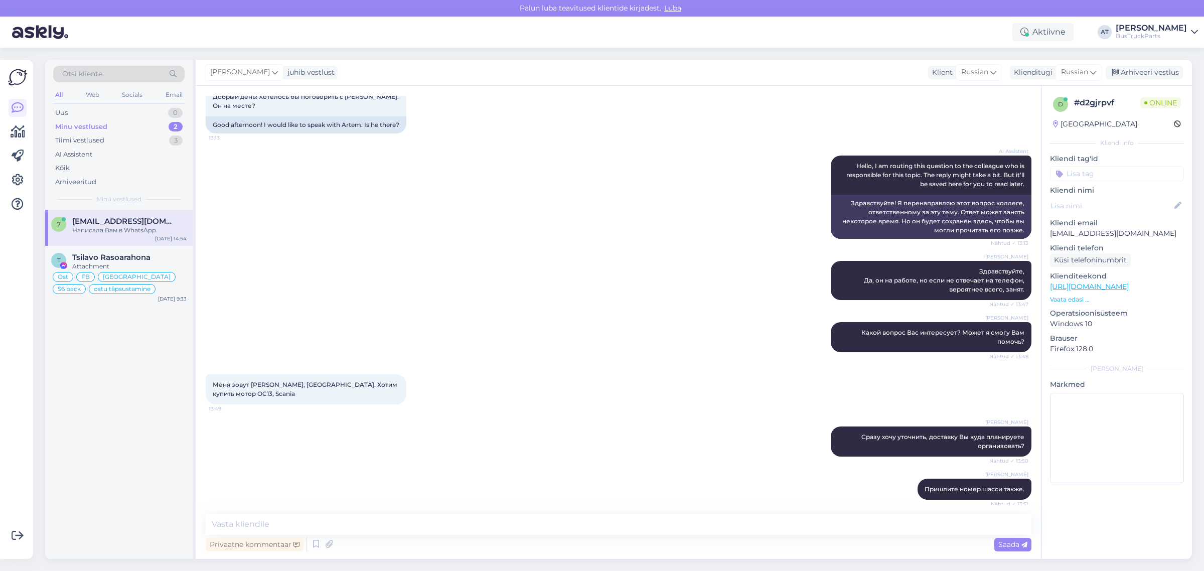
click at [240, 397] on span "Меня зовут [PERSON_NAME], [GEOGRAPHIC_DATA]. Хотим купить мотор OC13, Scania" at bounding box center [306, 389] width 186 height 17
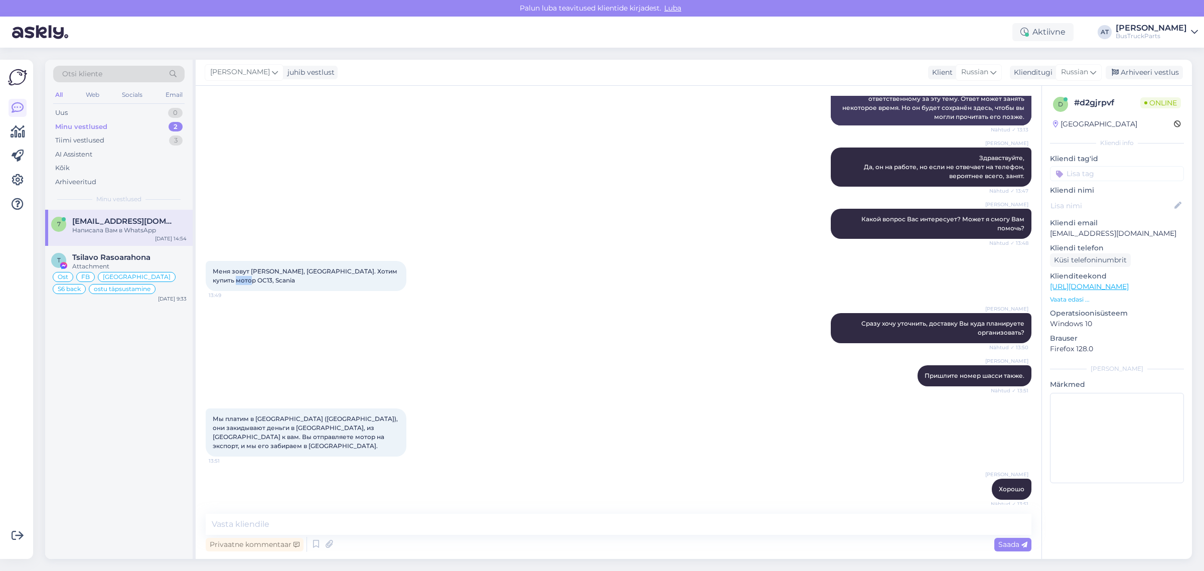
scroll to position [376, 0]
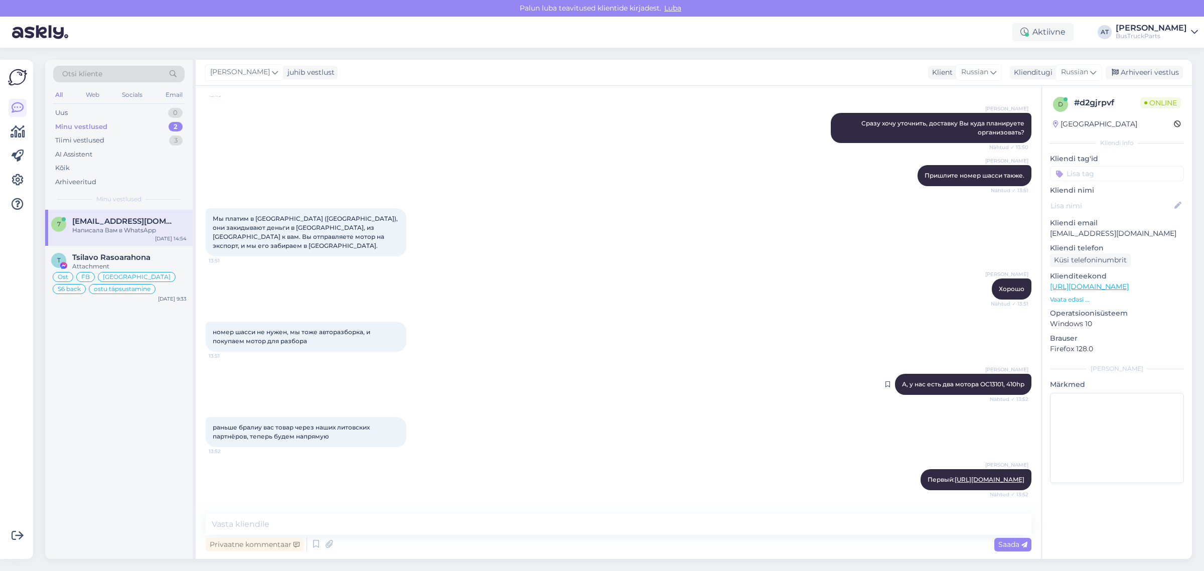
click at [978, 383] on span "А, у нас есть два мотора OC13101, 410hp" at bounding box center [963, 384] width 122 height 8
copy span "OC13101"
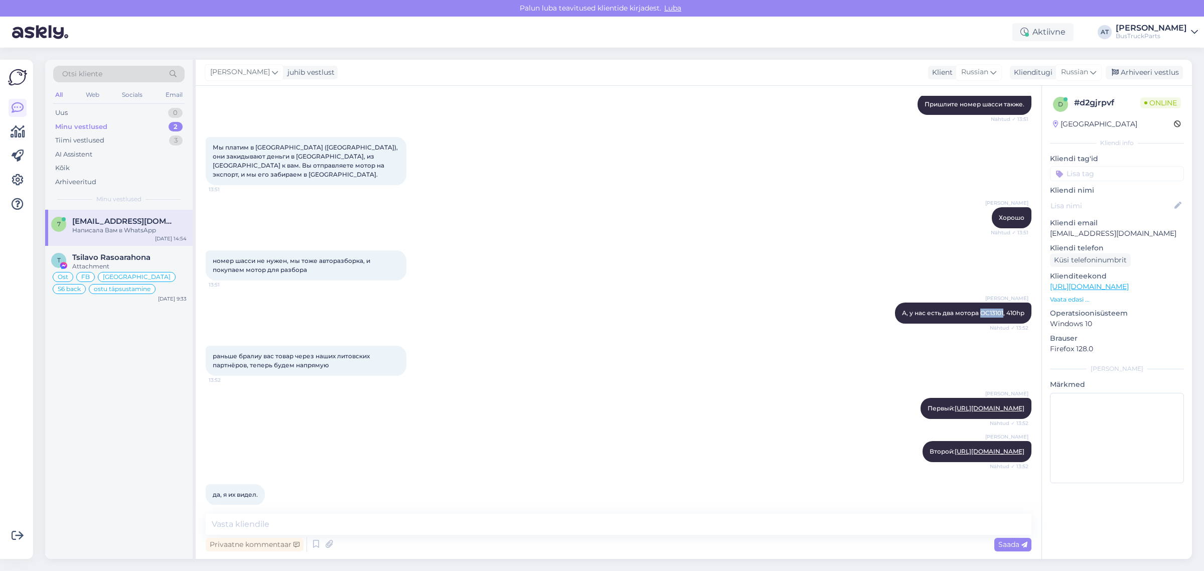
scroll to position [313, 0]
